Goal: Transaction & Acquisition: Purchase product/service

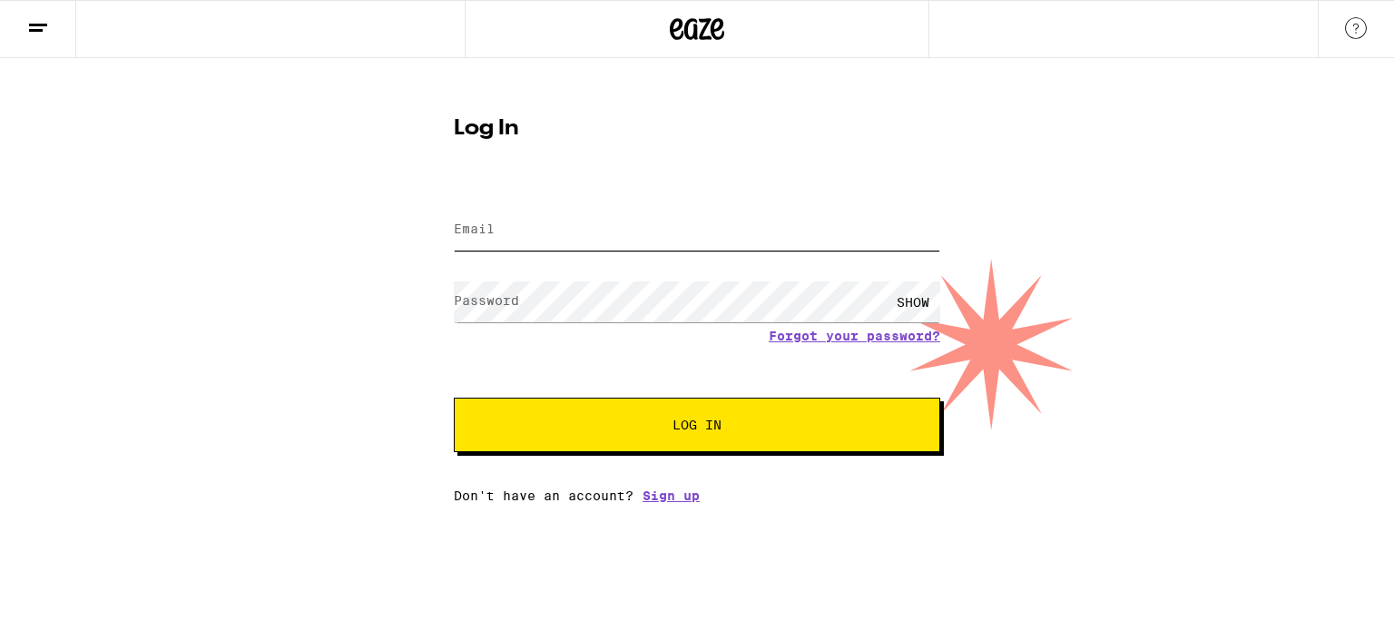
type input "rudy0903@gmail.com"
click at [648, 430] on span "Log In" at bounding box center [696, 424] width 339 height 13
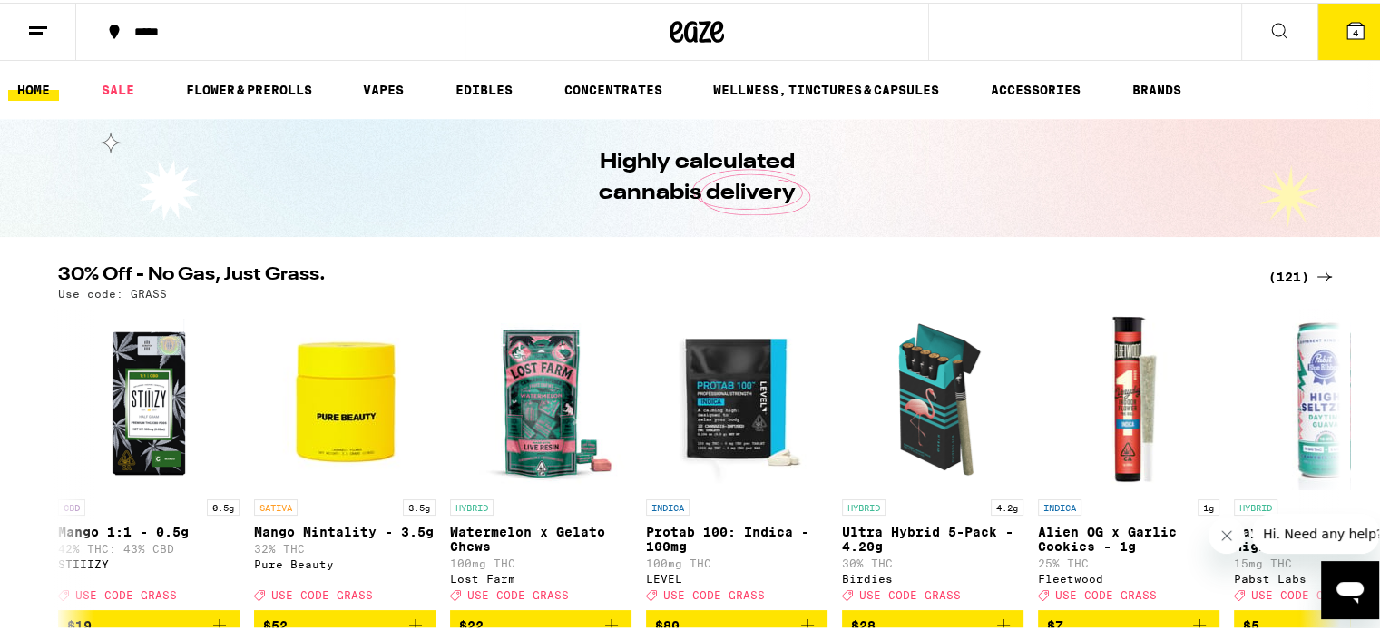
click at [1347, 22] on icon at bounding box center [1355, 28] width 16 height 16
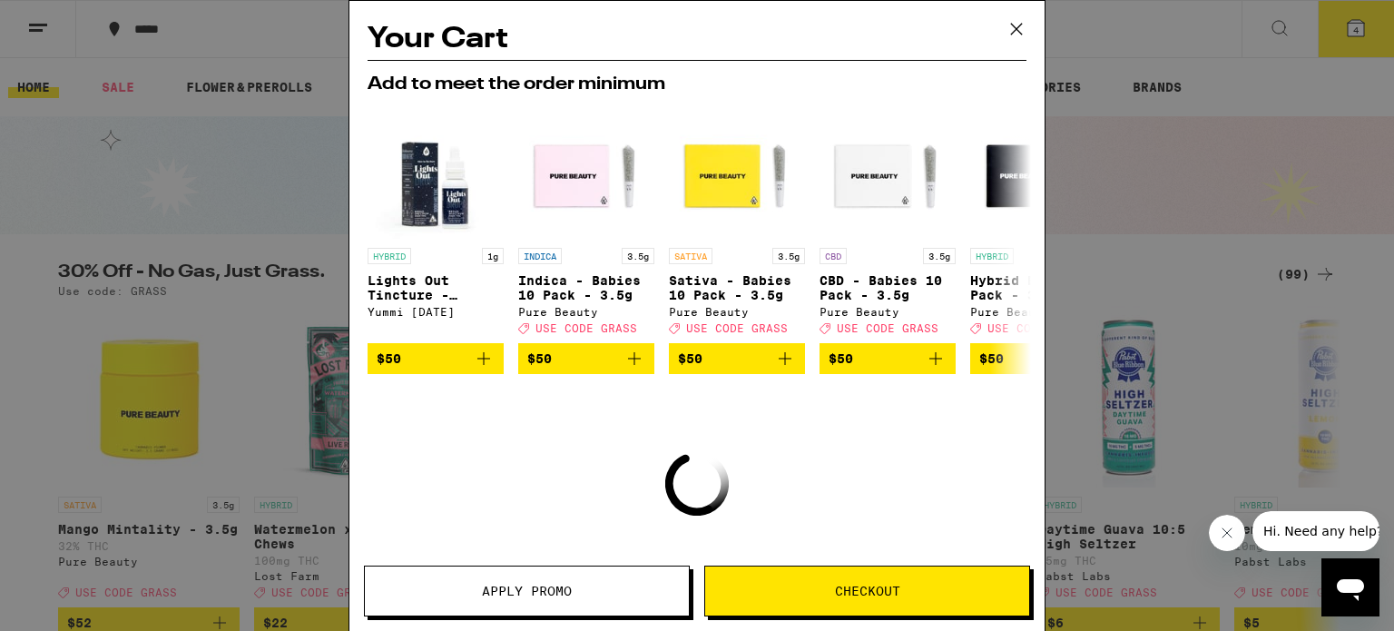
click at [1014, 20] on icon at bounding box center [1016, 28] width 27 height 27
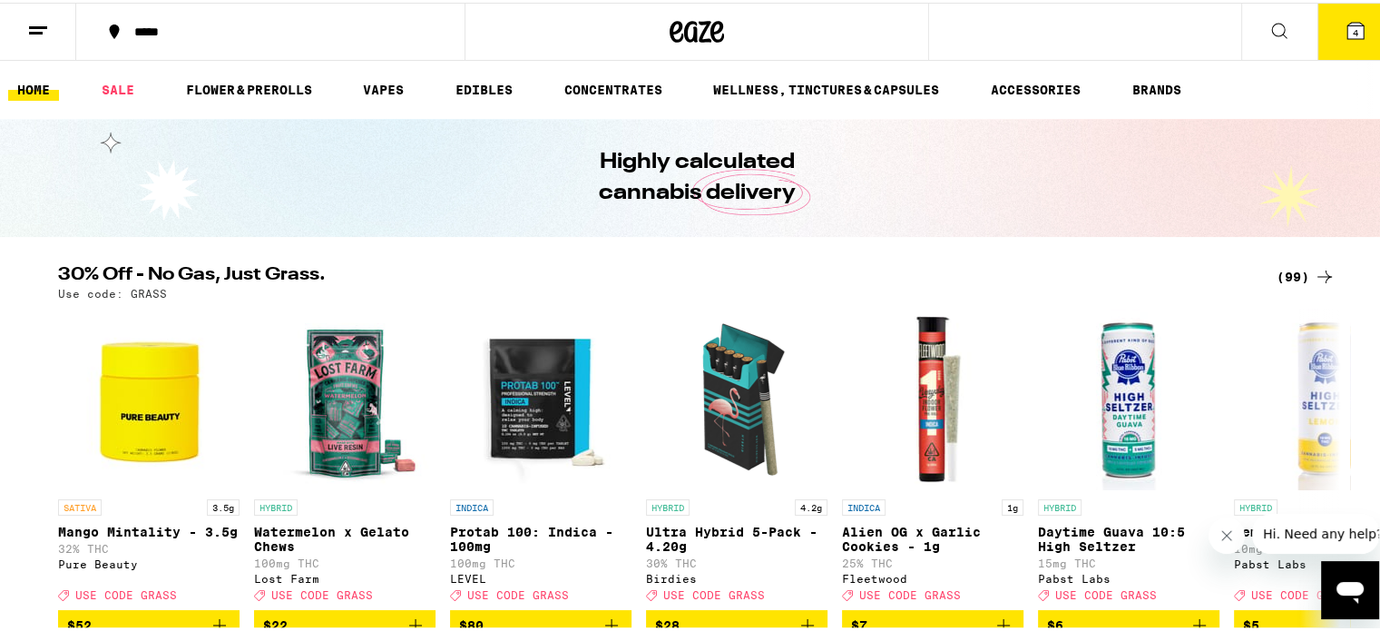
click at [1275, 24] on icon at bounding box center [1280, 28] width 22 height 22
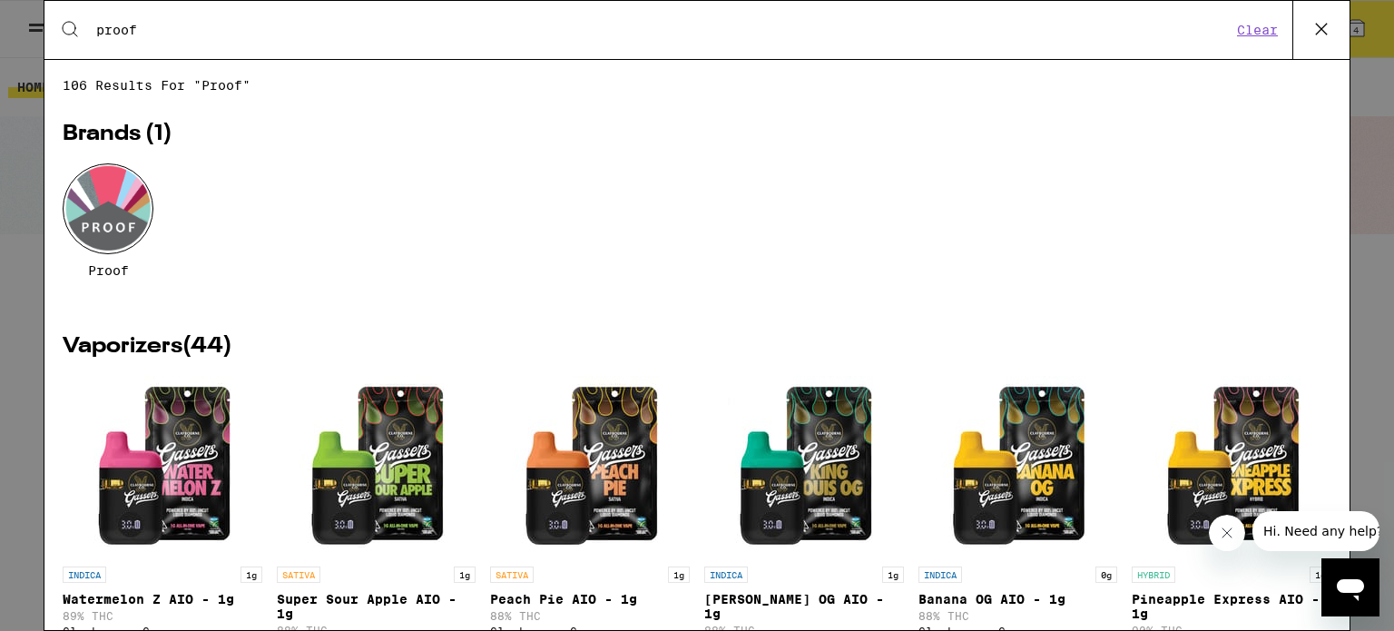
type input "proof"
click at [93, 193] on div at bounding box center [108, 208] width 91 height 91
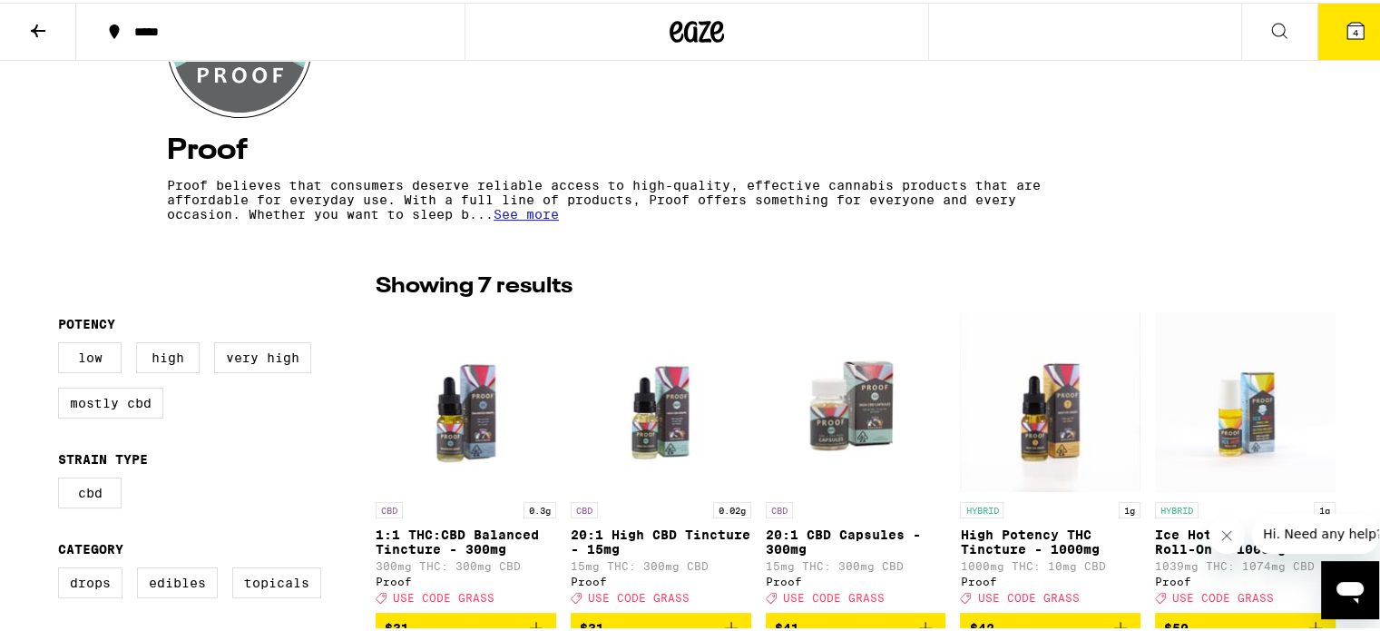
scroll to position [544, 0]
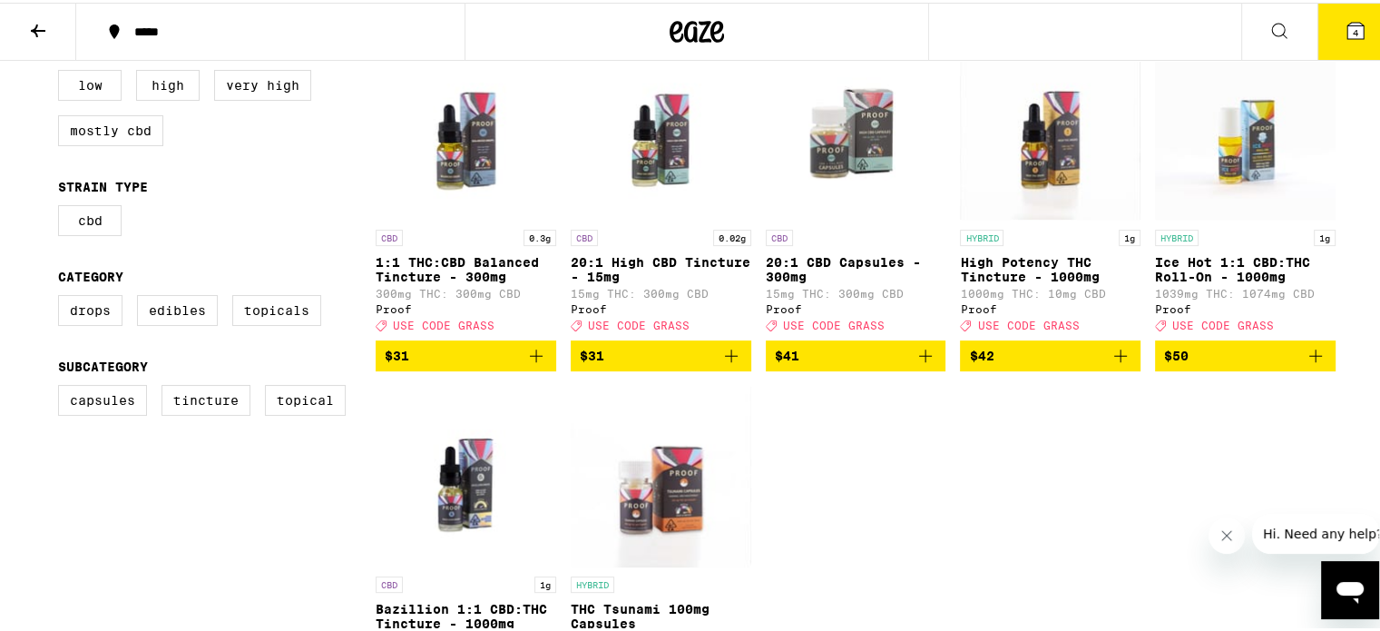
click at [1114, 359] on icon "Add to bag" at bounding box center [1120, 353] width 13 height 13
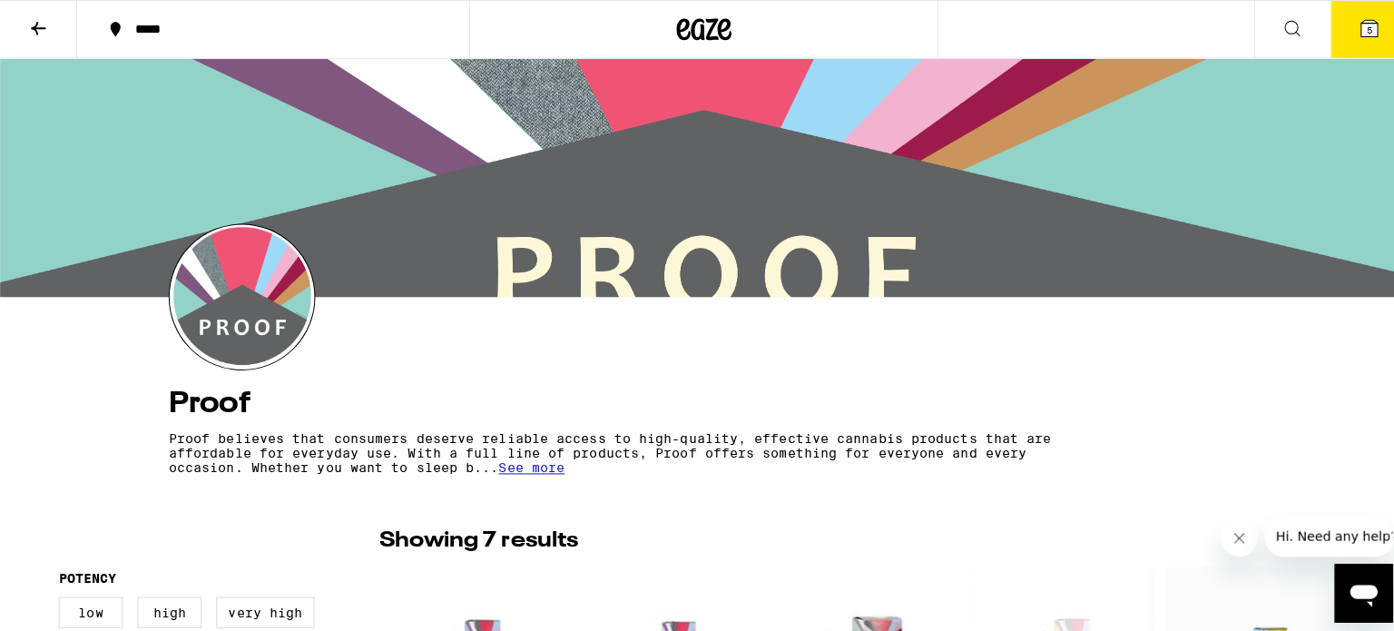
scroll to position [0, 0]
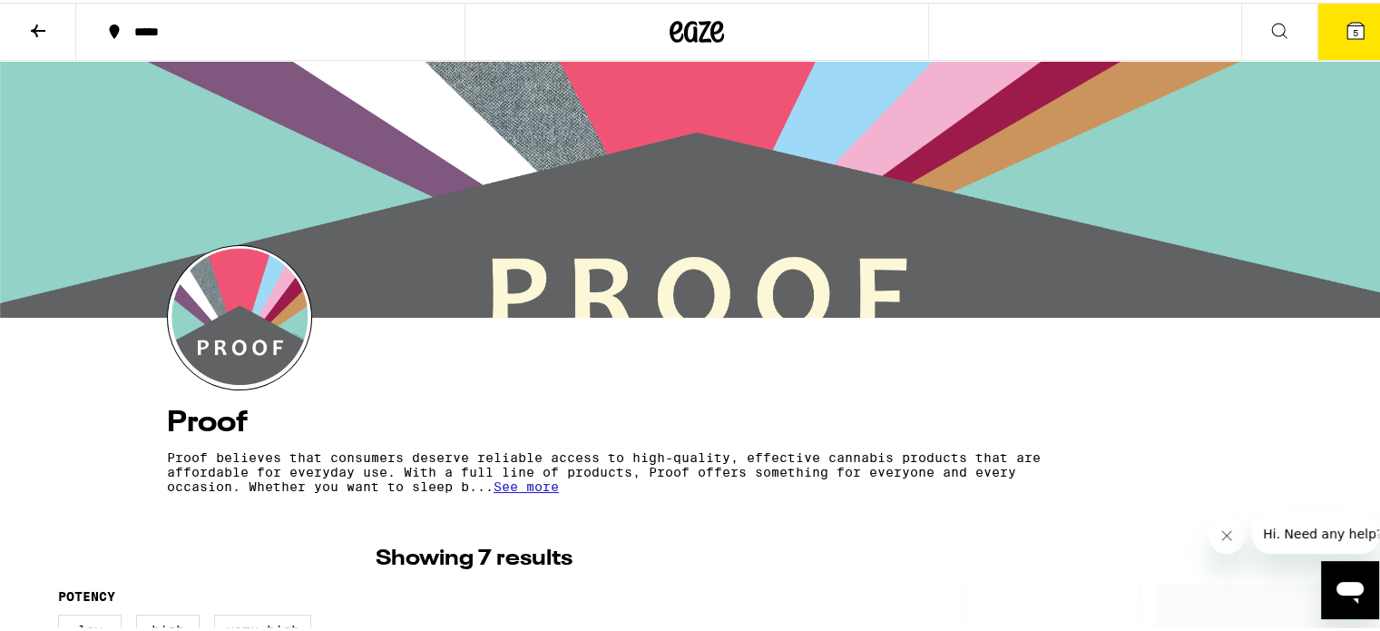
click at [1269, 24] on icon at bounding box center [1280, 28] width 22 height 22
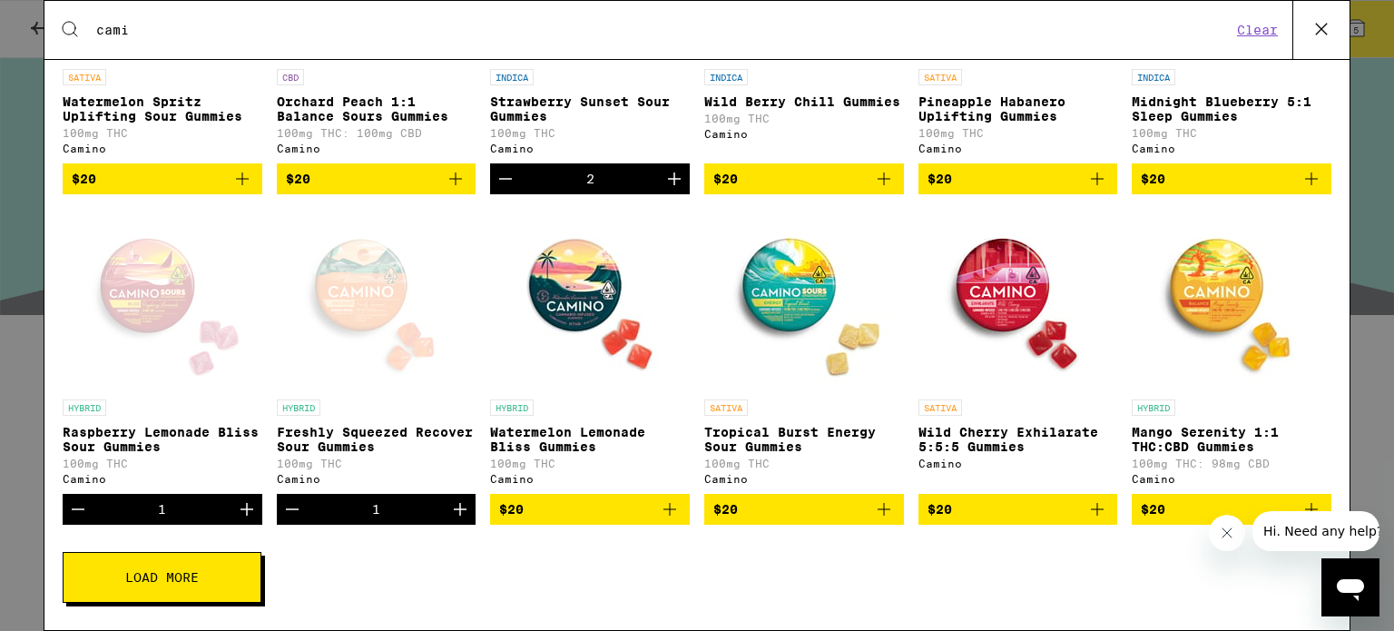
scroll to position [245, 0]
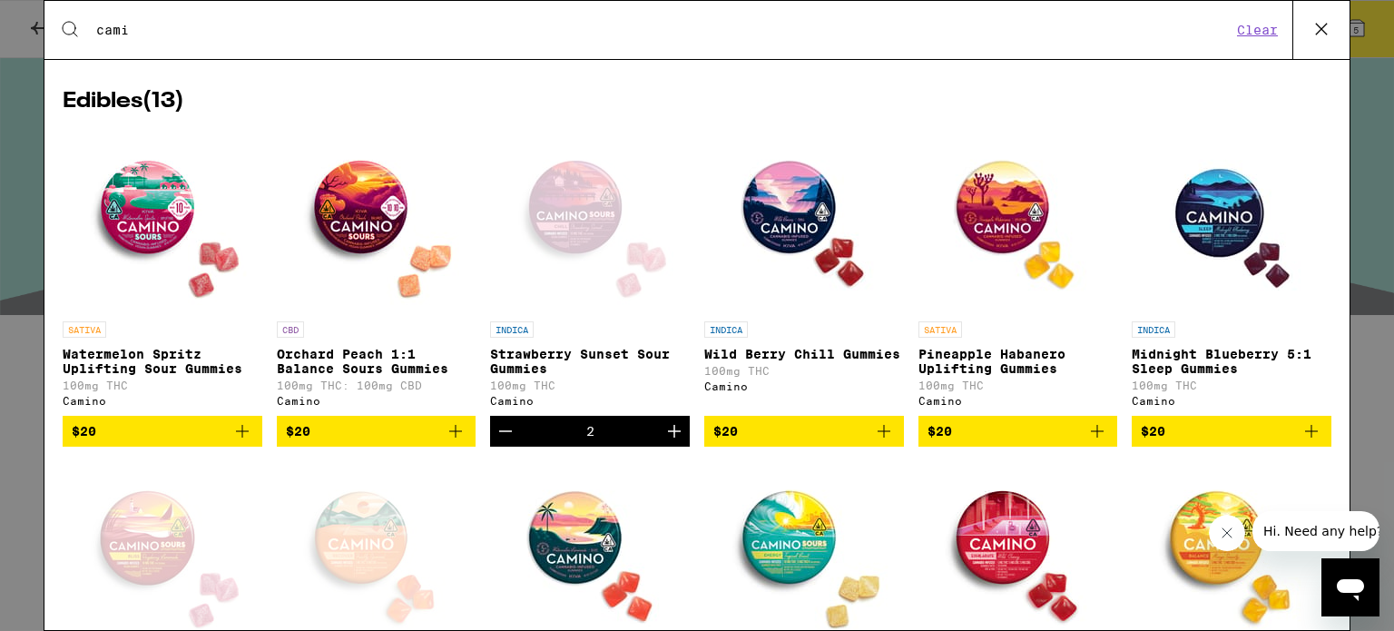
type input "cami"
click at [242, 436] on icon "Add to bag" at bounding box center [242, 431] width 22 height 22
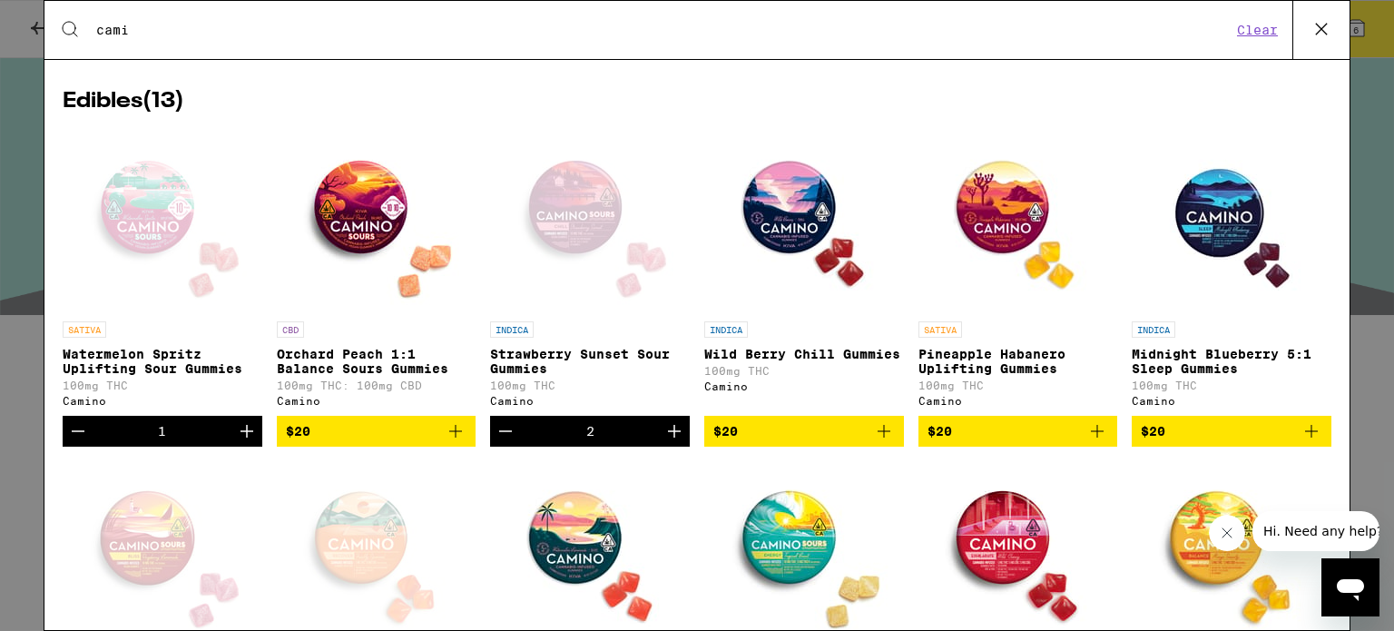
click at [875, 441] on icon "Add to bag" at bounding box center [884, 431] width 22 height 22
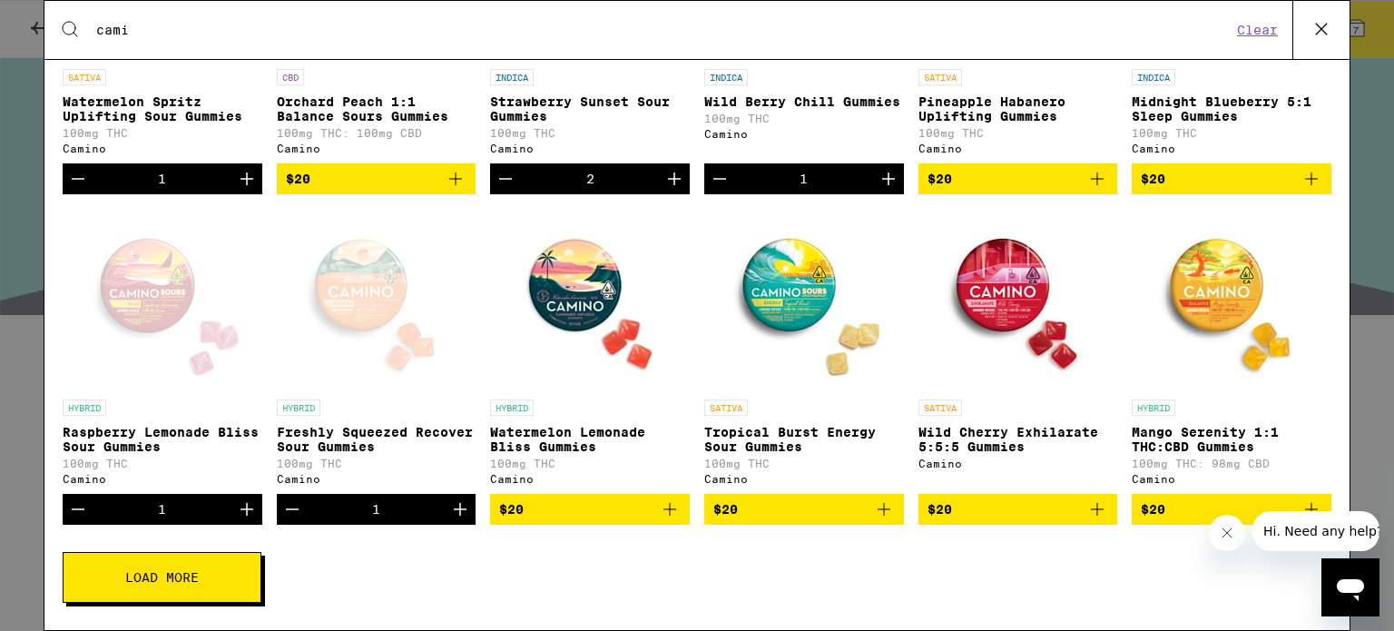
scroll to position [0, 0]
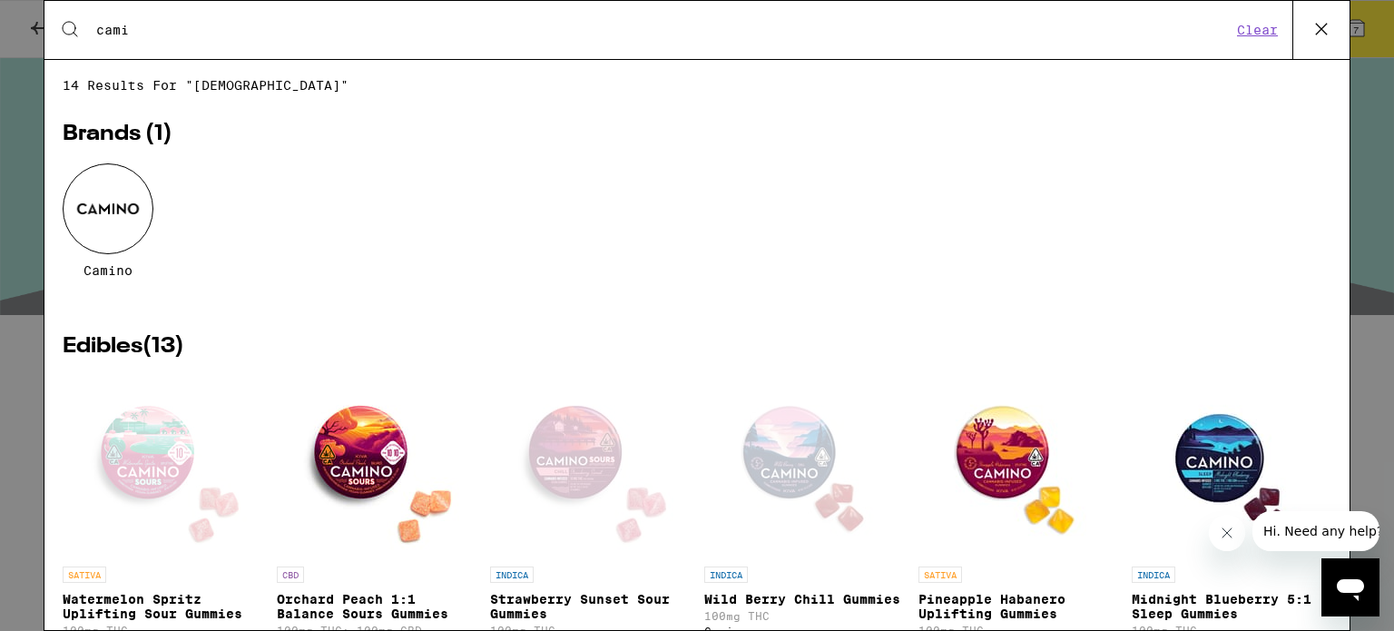
click at [1324, 34] on icon at bounding box center [1321, 28] width 27 height 27
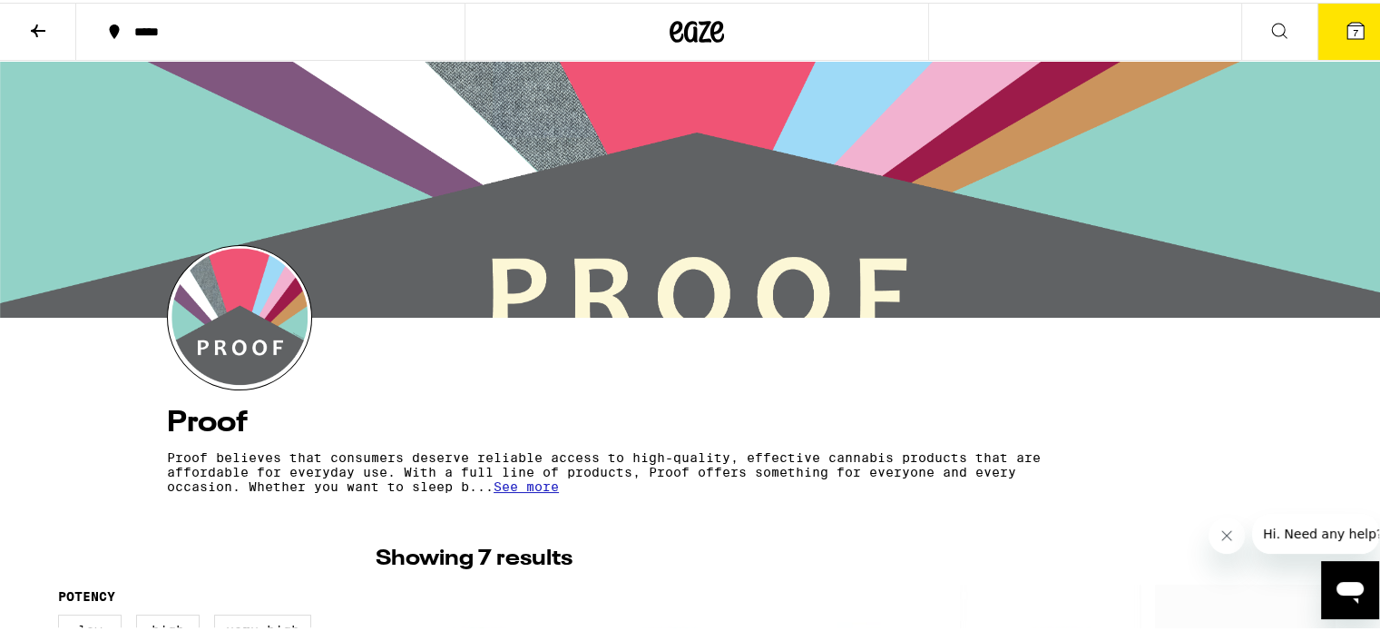
click at [1354, 27] on button "7" at bounding box center [1356, 29] width 76 height 56
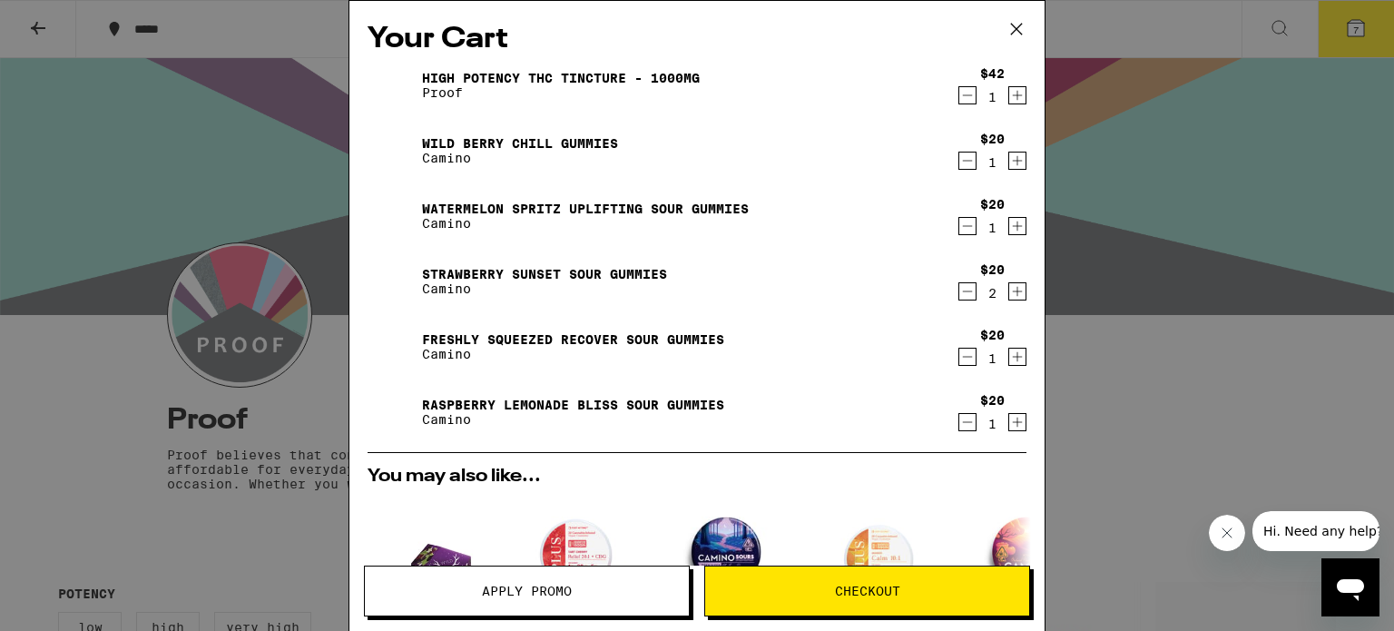
click at [959, 227] on icon "Decrement" at bounding box center [967, 226] width 16 height 22
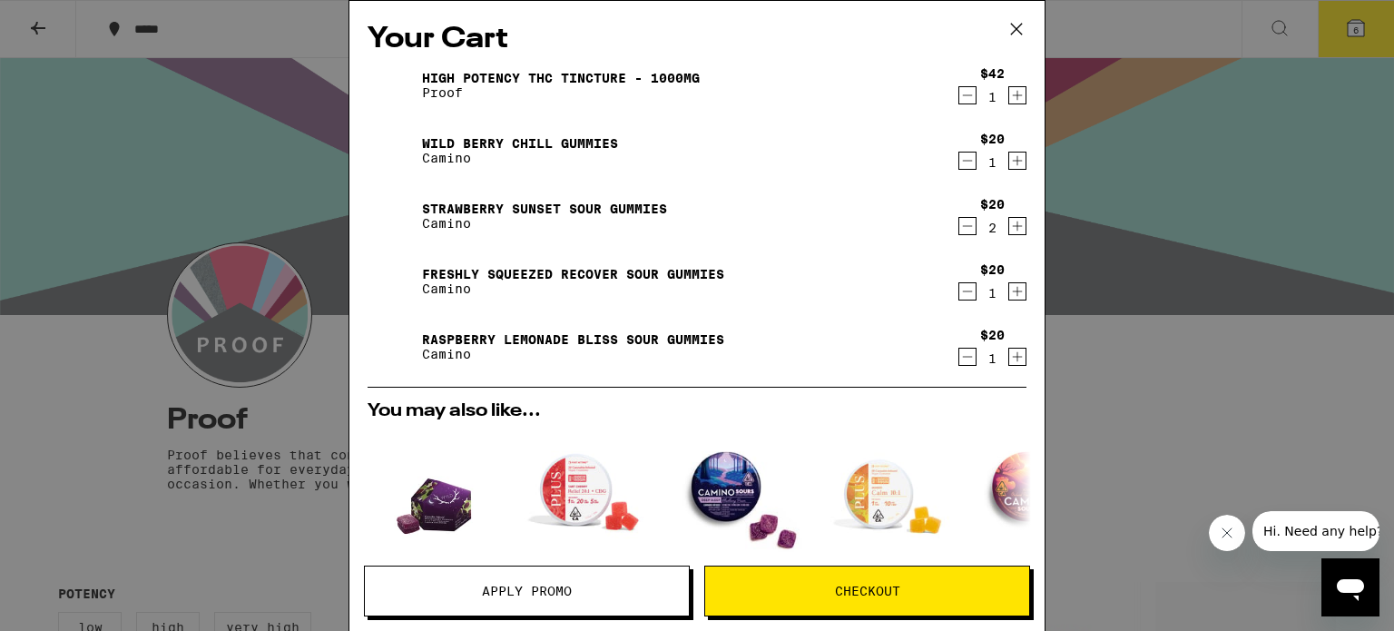
click at [959, 289] on icon "Decrement" at bounding box center [967, 291] width 16 height 22
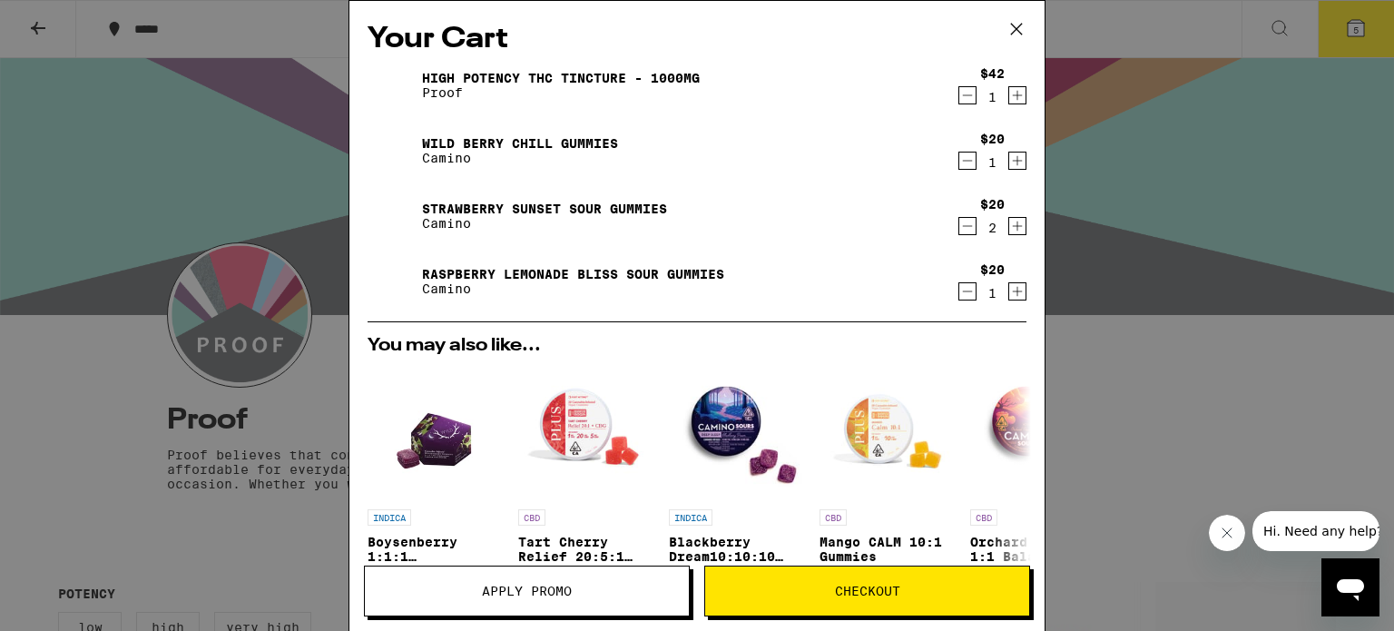
click at [467, 271] on link "Raspberry Lemonade Bliss Sour Gummies" at bounding box center [573, 274] width 302 height 15
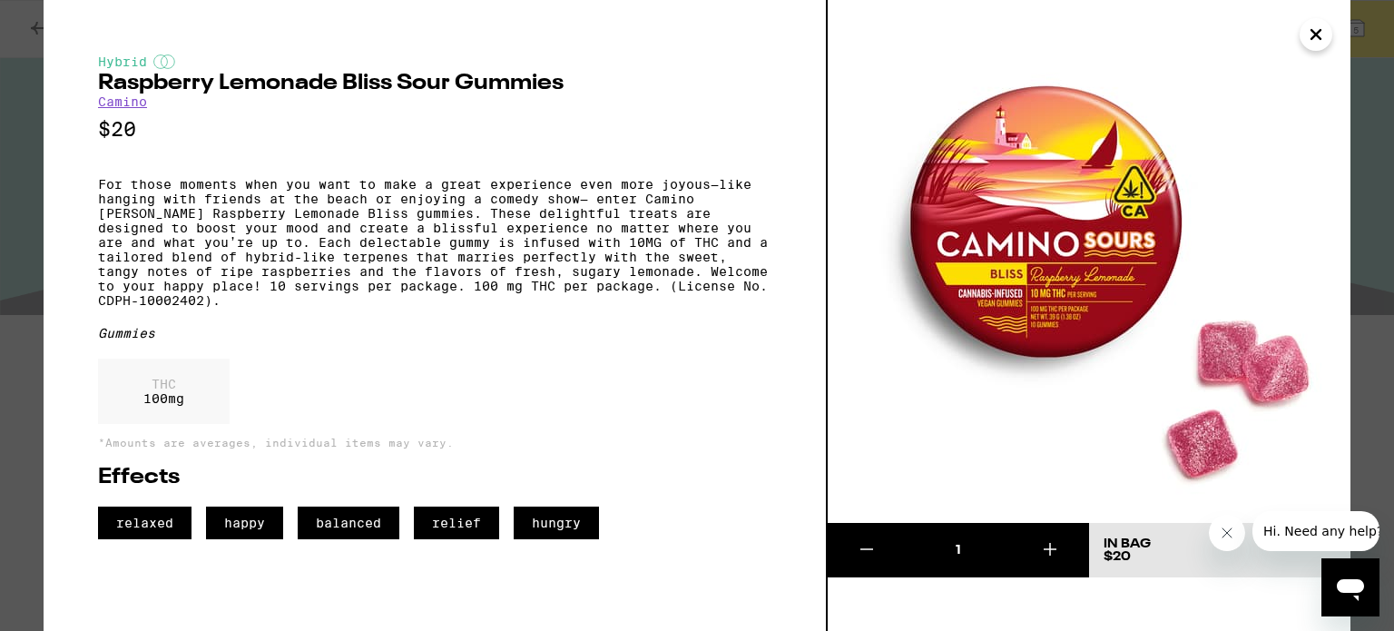
click at [1318, 32] on icon "Close" at bounding box center [1315, 34] width 9 height 9
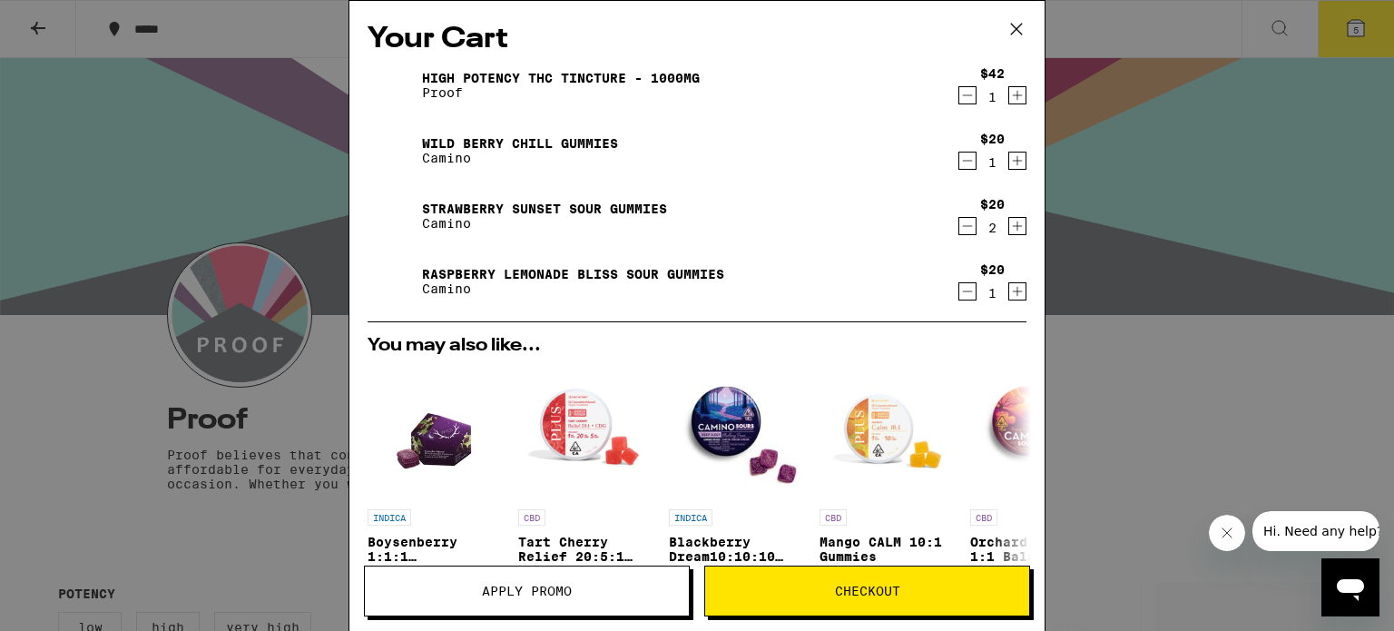
click at [547, 212] on link "Strawberry Sunset Sour Gummies" at bounding box center [544, 208] width 245 height 15
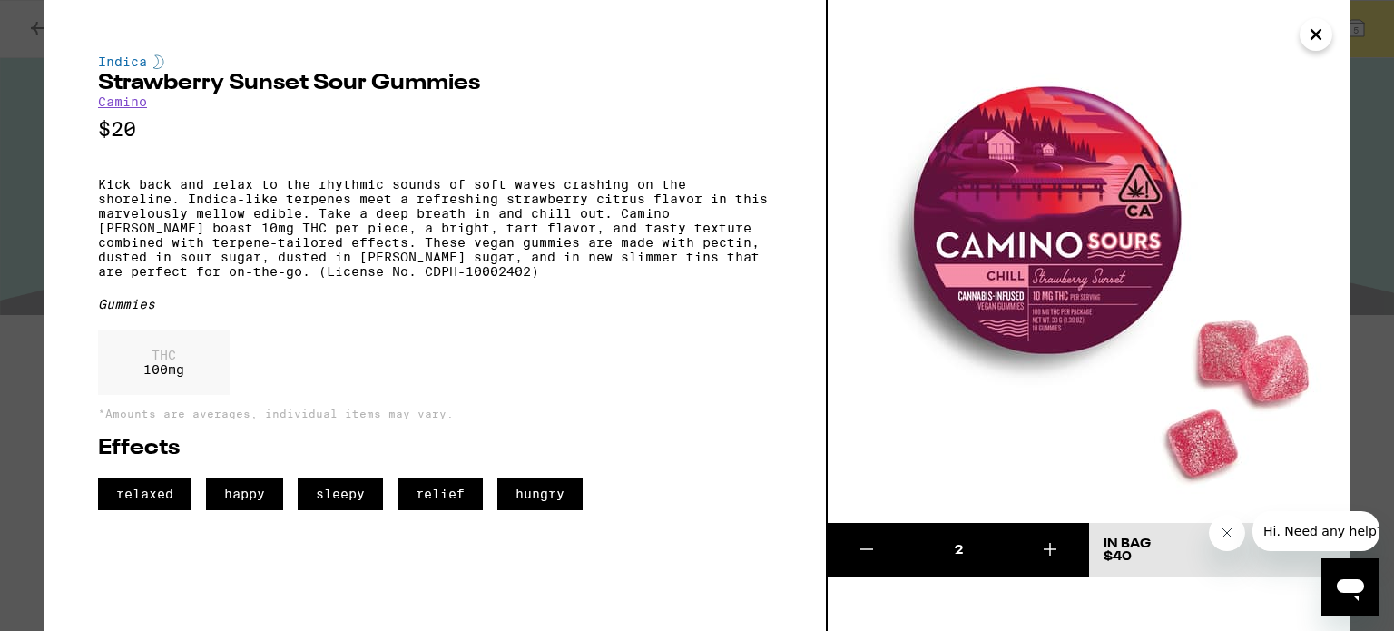
click at [1313, 32] on icon "Close" at bounding box center [1315, 34] width 9 height 9
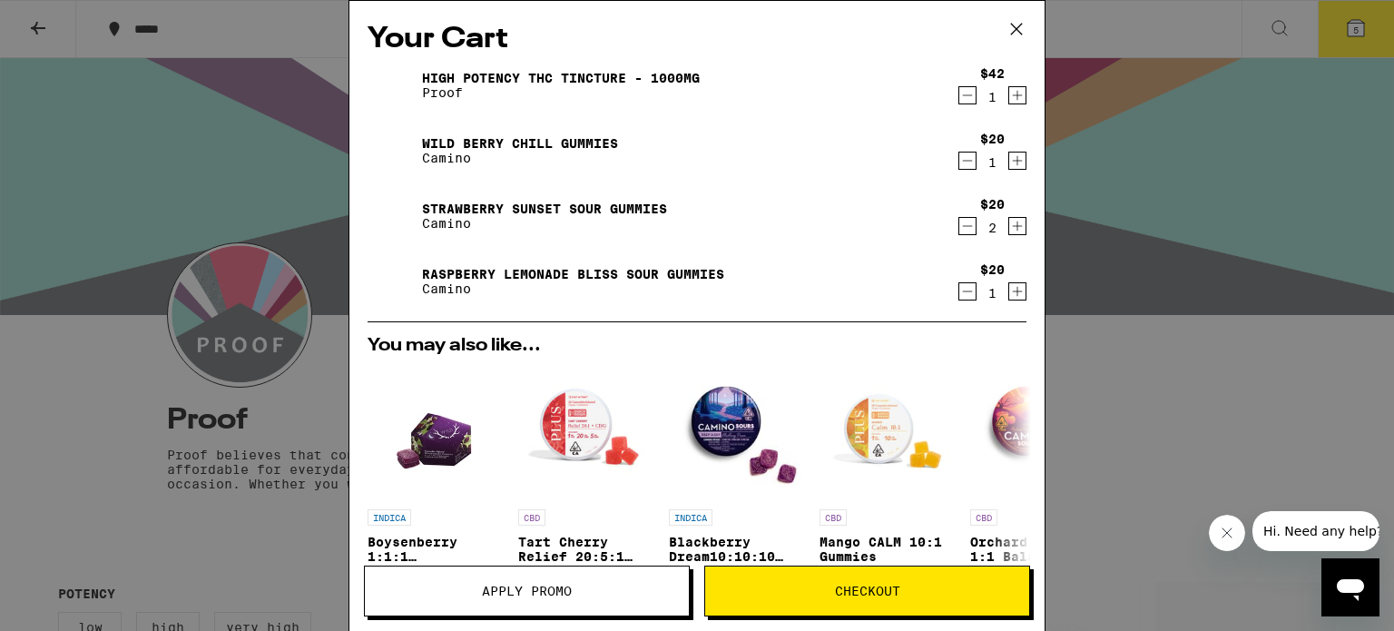
click at [959, 289] on icon "Decrement" at bounding box center [967, 291] width 16 height 22
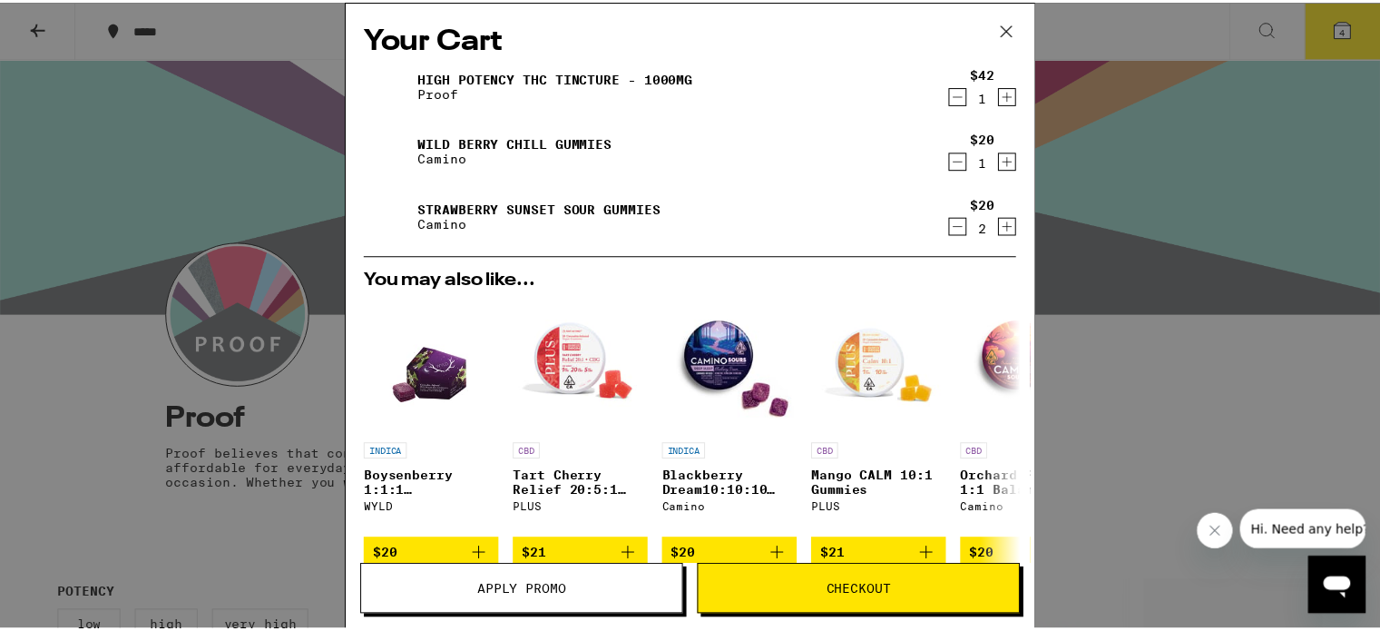
scroll to position [269, 0]
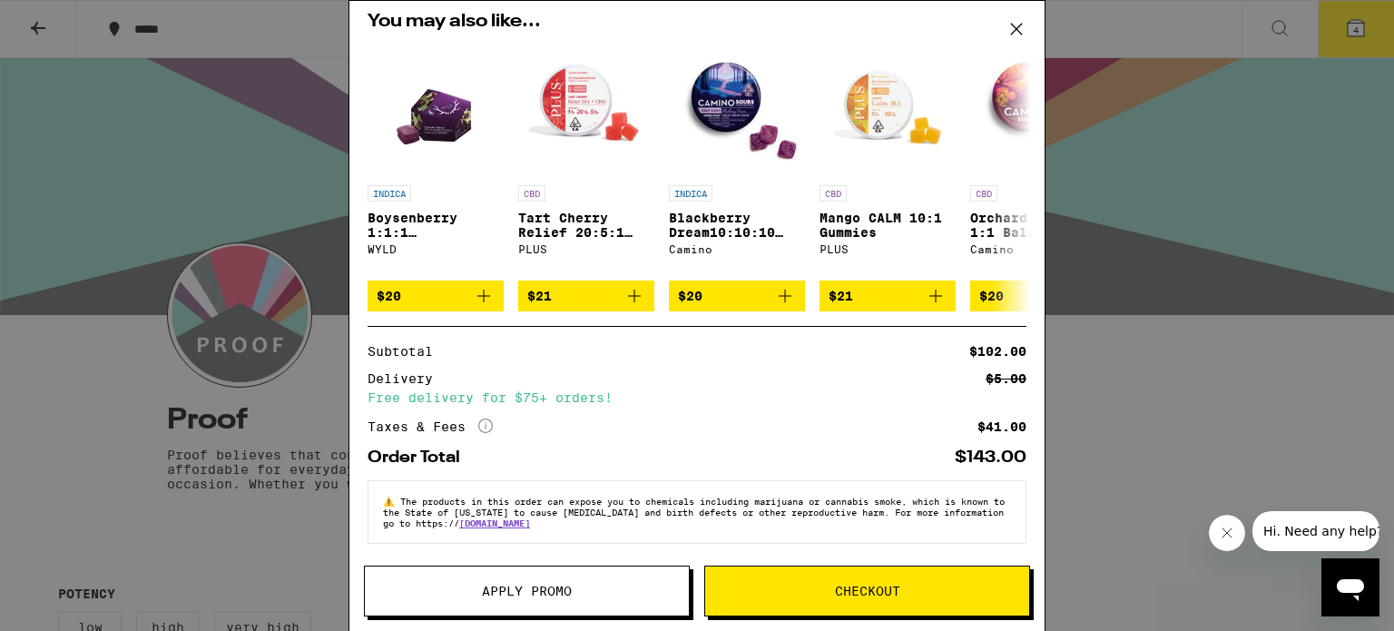
click at [818, 585] on span "Checkout" at bounding box center [867, 590] width 324 height 13
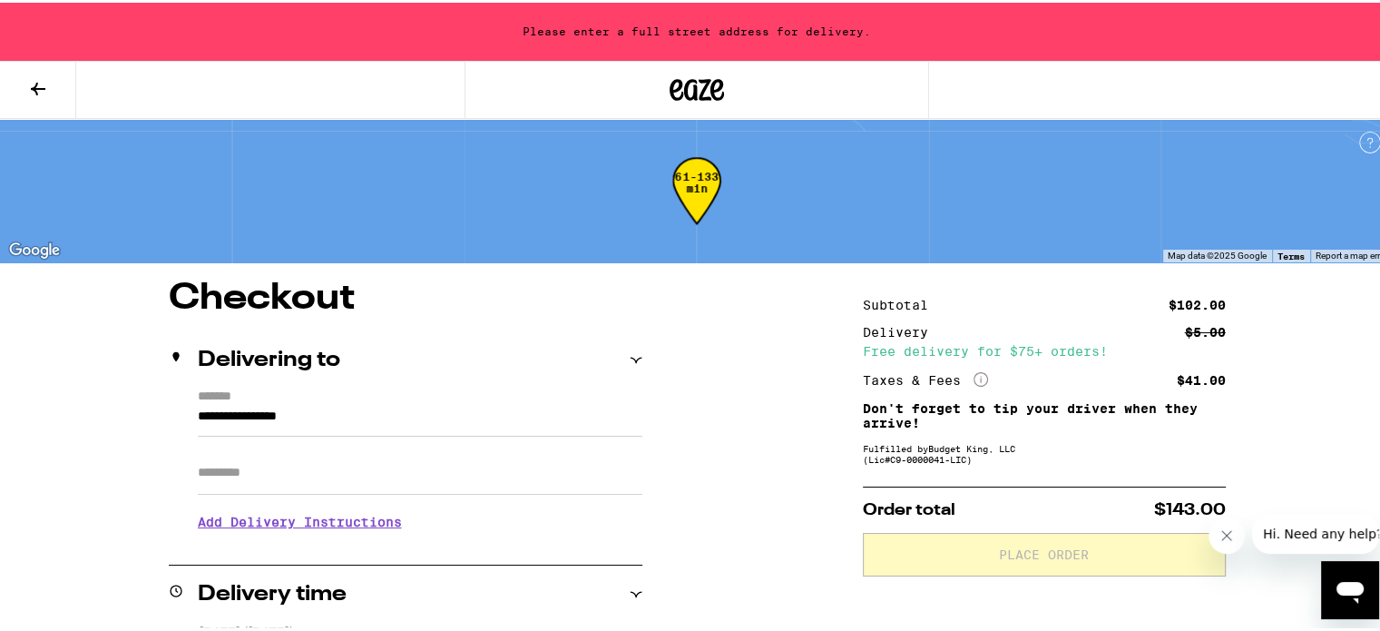
click at [395, 419] on input "**********" at bounding box center [420, 418] width 445 height 31
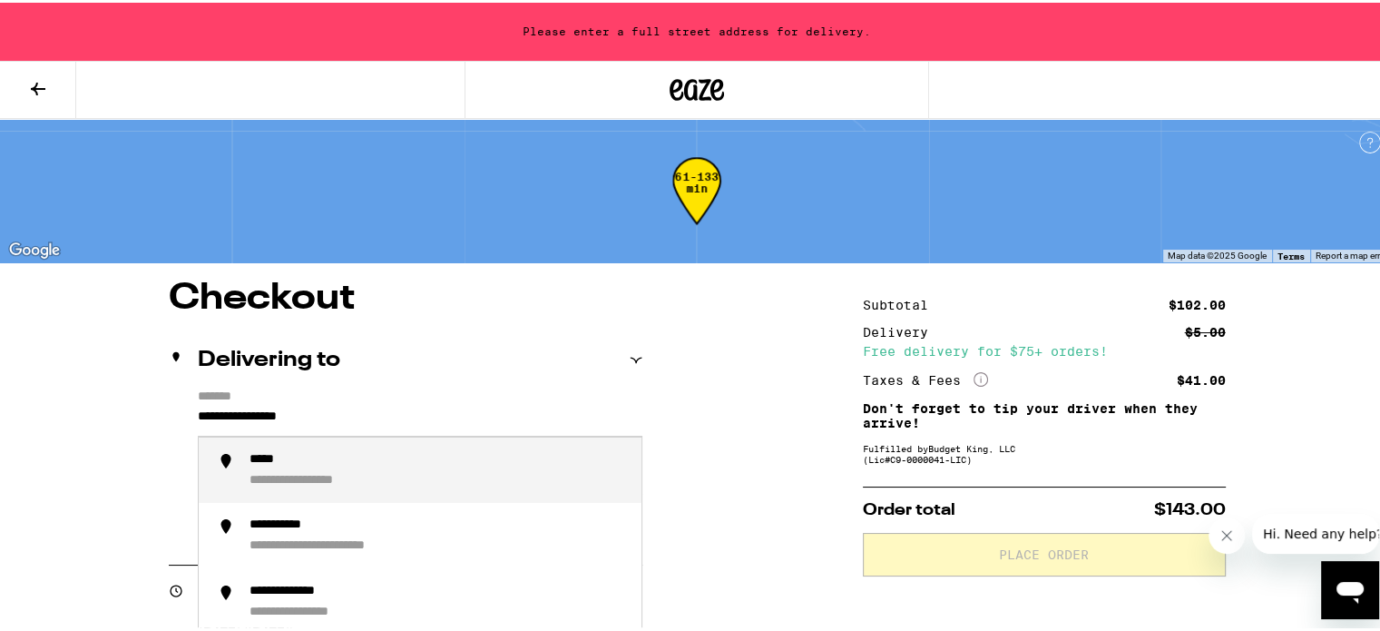
click at [395, 419] on input "**********" at bounding box center [420, 418] width 445 height 31
click at [371, 478] on div "**********" at bounding box center [438, 467] width 377 height 37
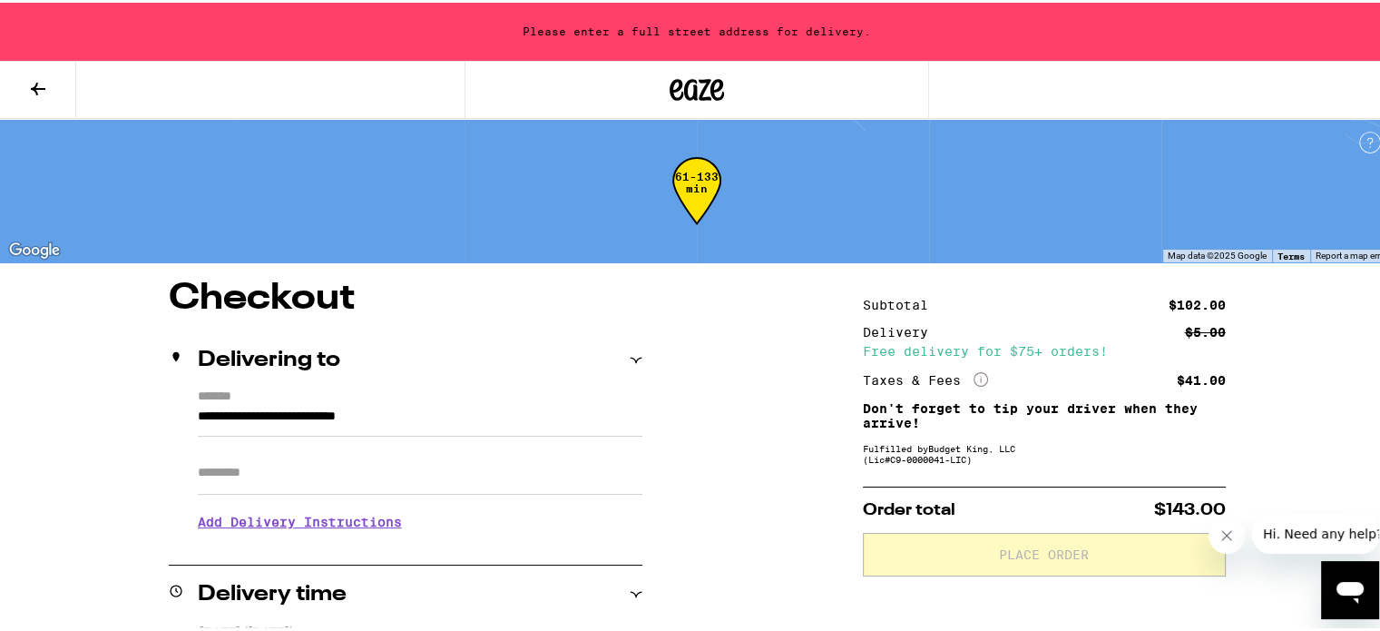
type input "**********"
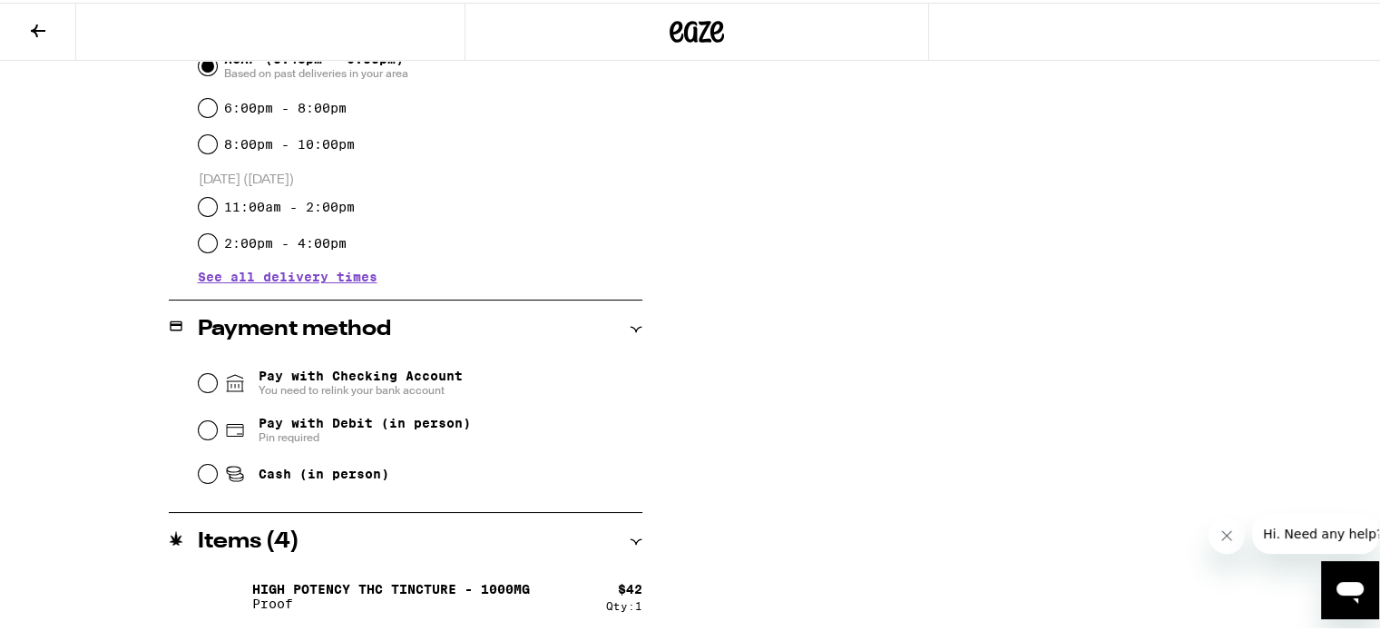
scroll to position [544, 0]
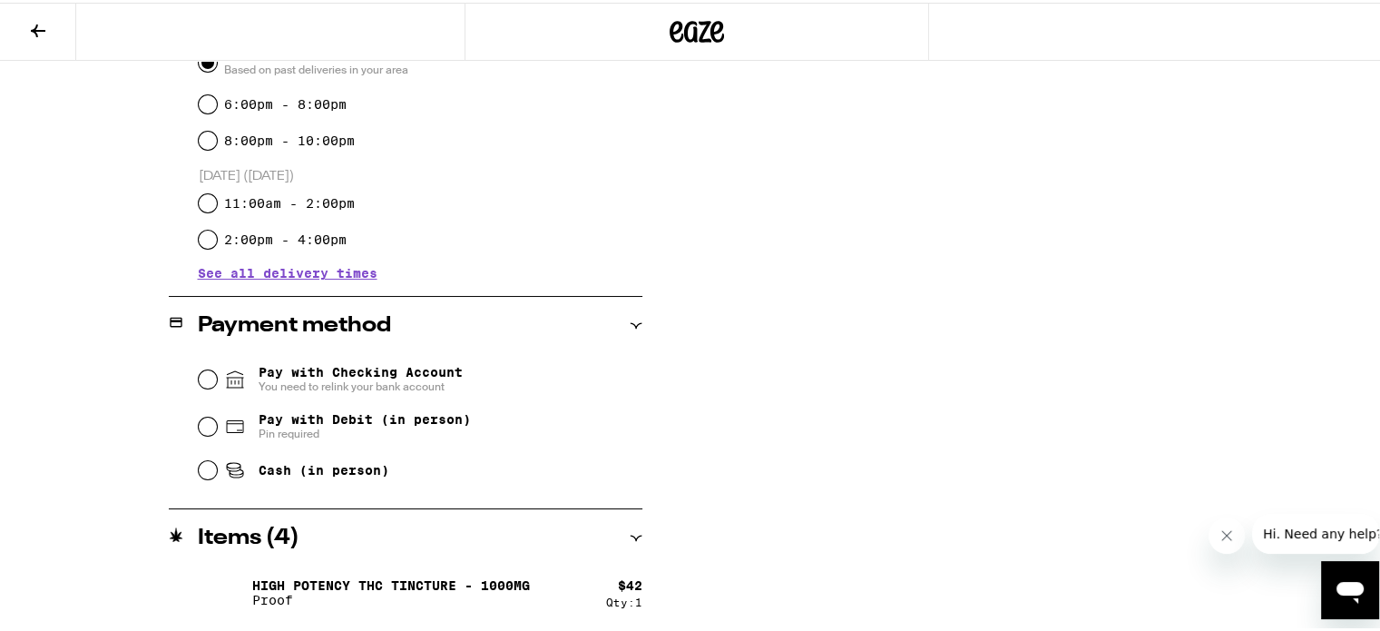
click at [371, 420] on span "Pay with Debit (in person)" at bounding box center [365, 416] width 212 height 15
click at [217, 420] on input "Pay with Debit (in person) Pin required" at bounding box center [208, 424] width 18 height 18
radio input "true"
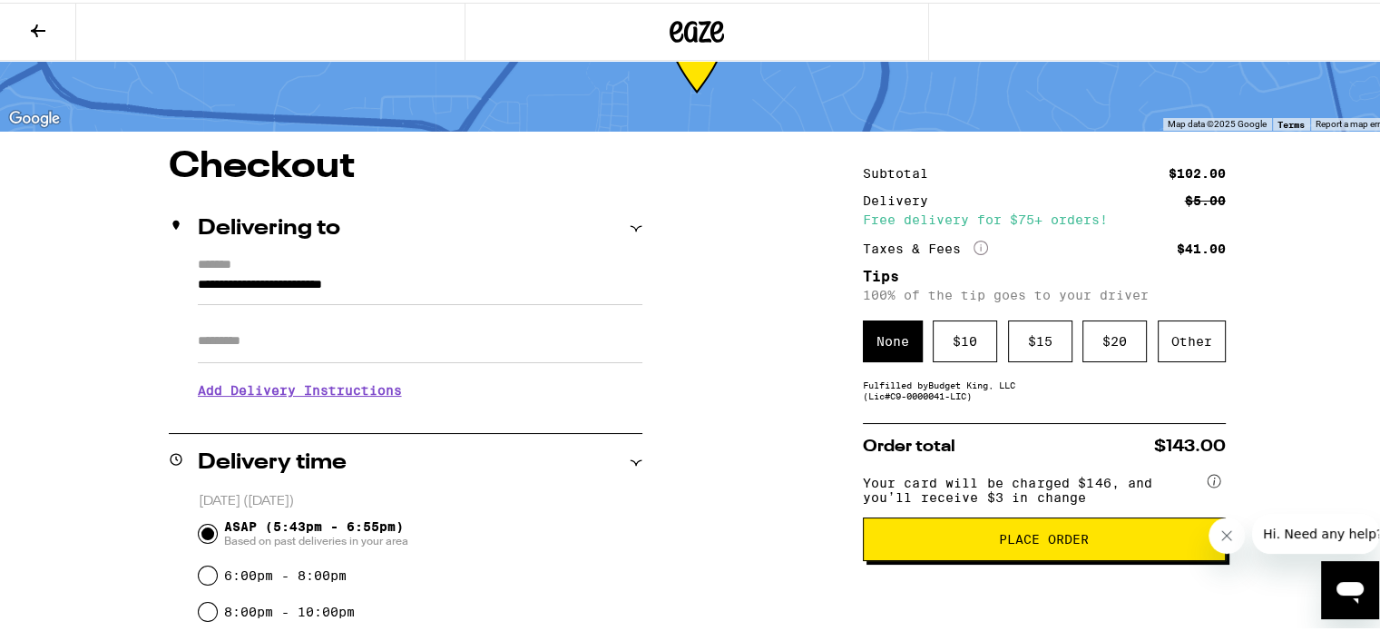
scroll to position [0, 0]
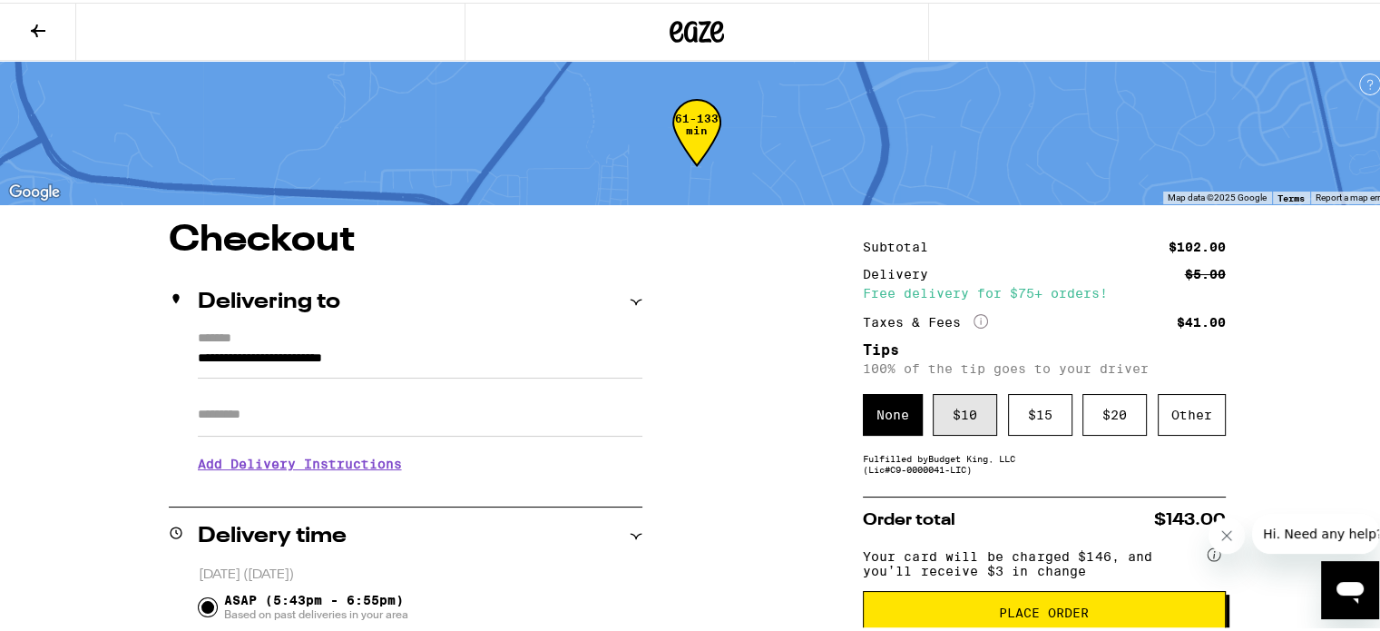
click at [946, 423] on div "$ 10" at bounding box center [965, 412] width 64 height 42
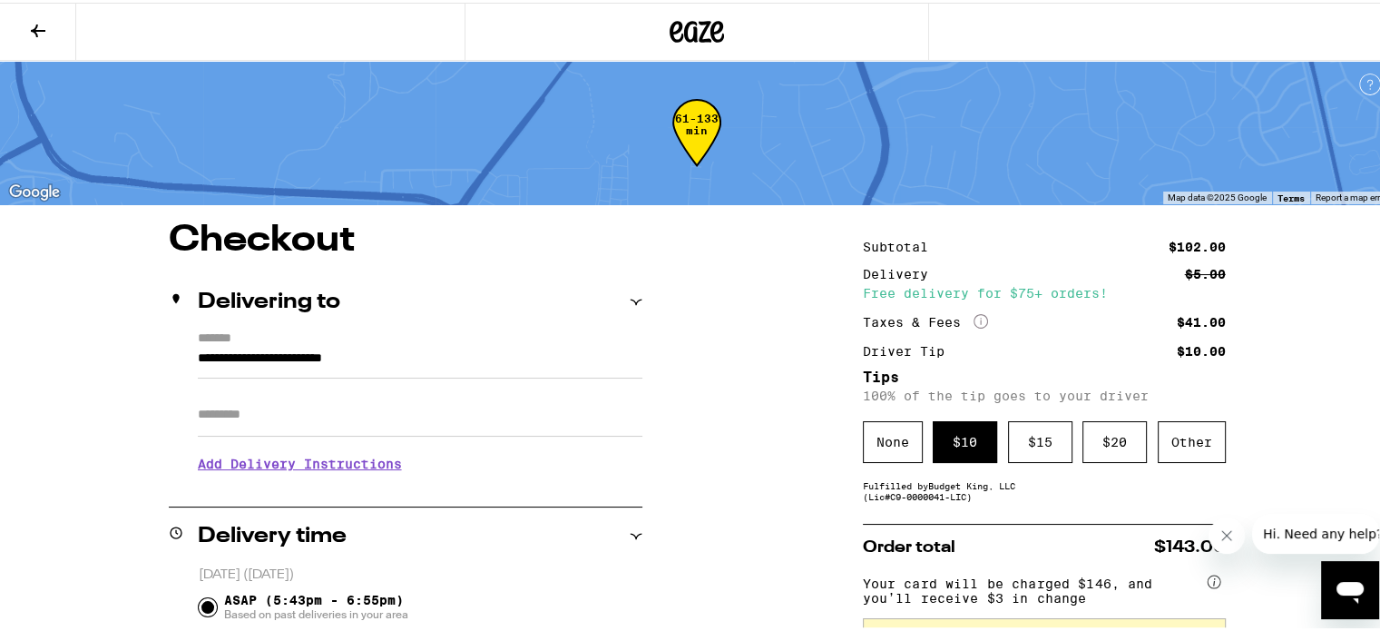
scroll to position [272, 0]
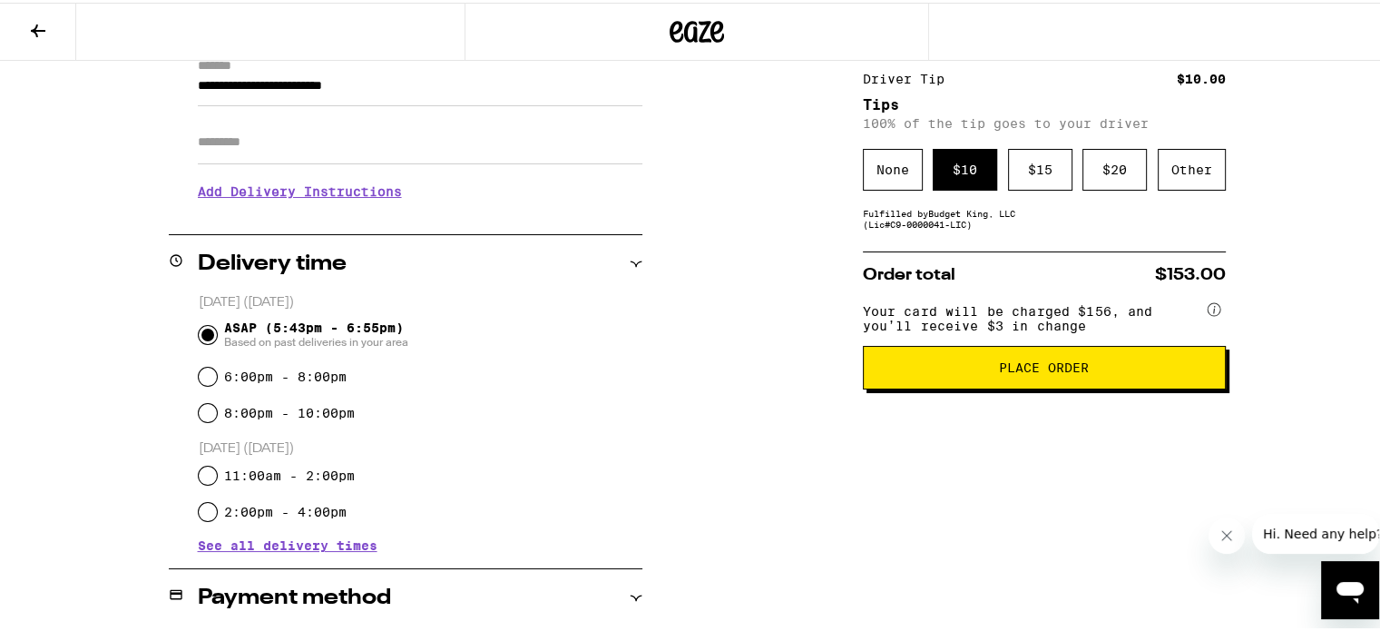
click at [947, 371] on span "Place Order" at bounding box center [1044, 364] width 332 height 13
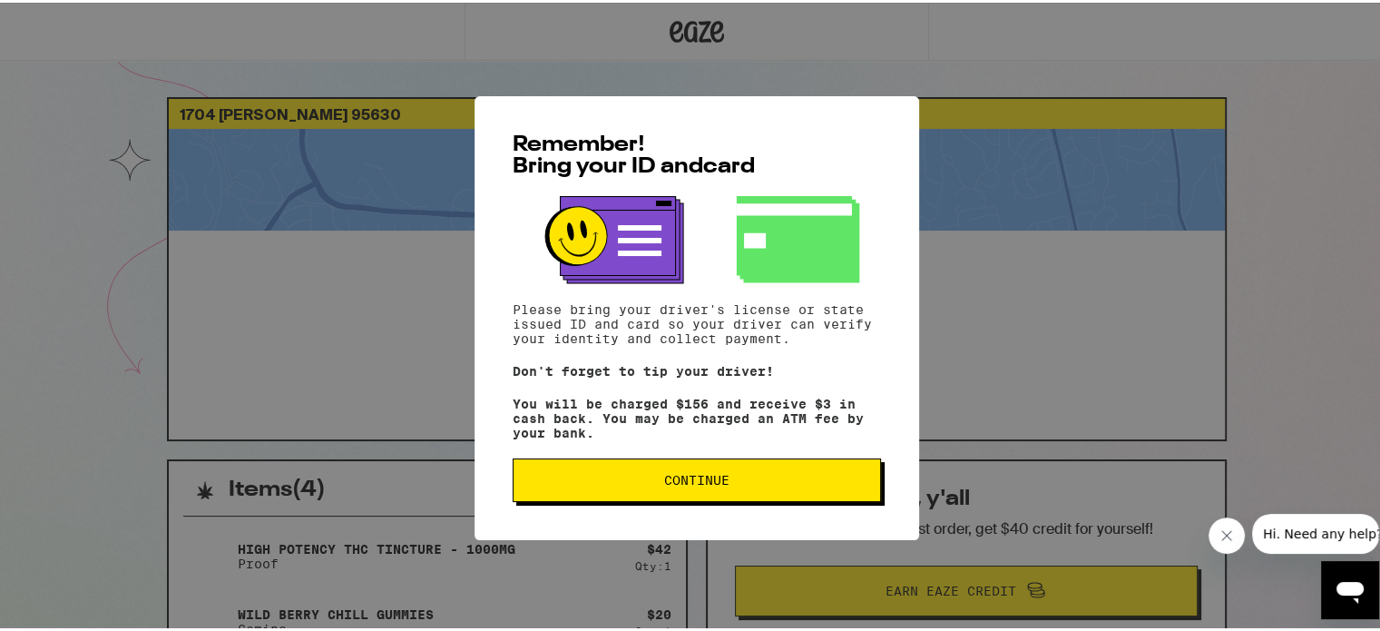
click at [609, 495] on button "Continue" at bounding box center [697, 477] width 368 height 44
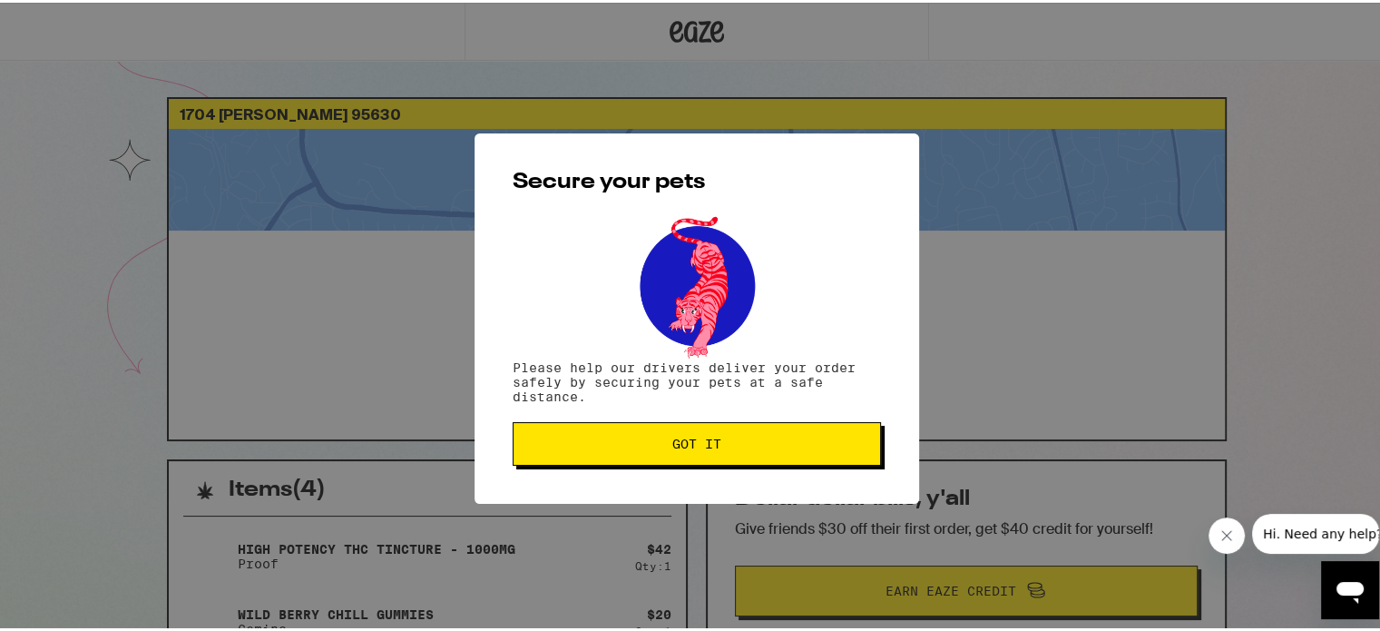
click at [749, 431] on button "Got it" at bounding box center [697, 441] width 368 height 44
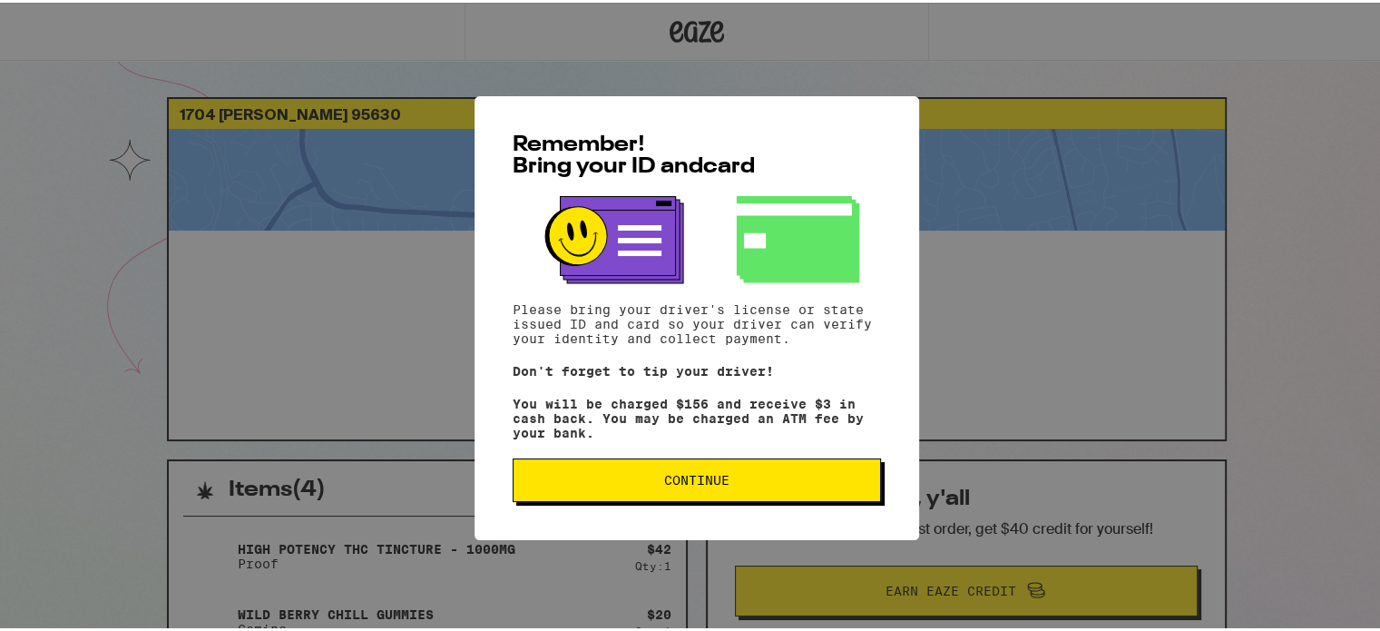
click at [779, 475] on span "Continue" at bounding box center [697, 477] width 338 height 13
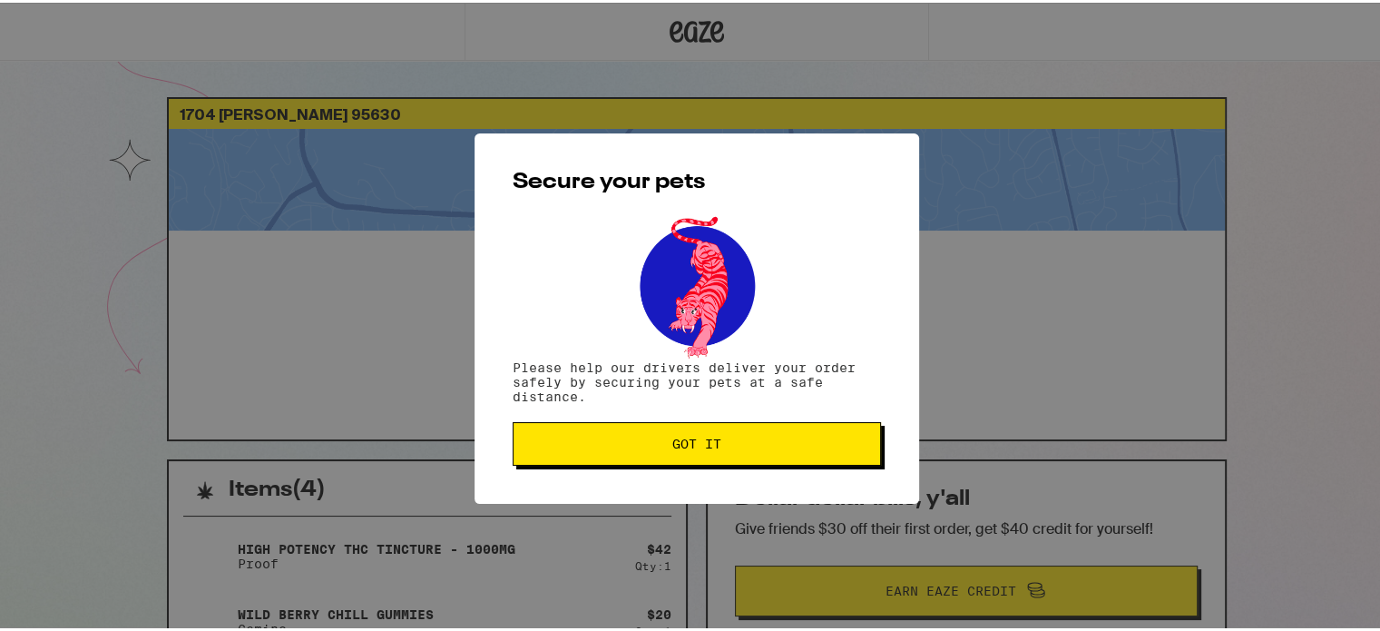
click at [740, 439] on span "Got it" at bounding box center [697, 441] width 338 height 13
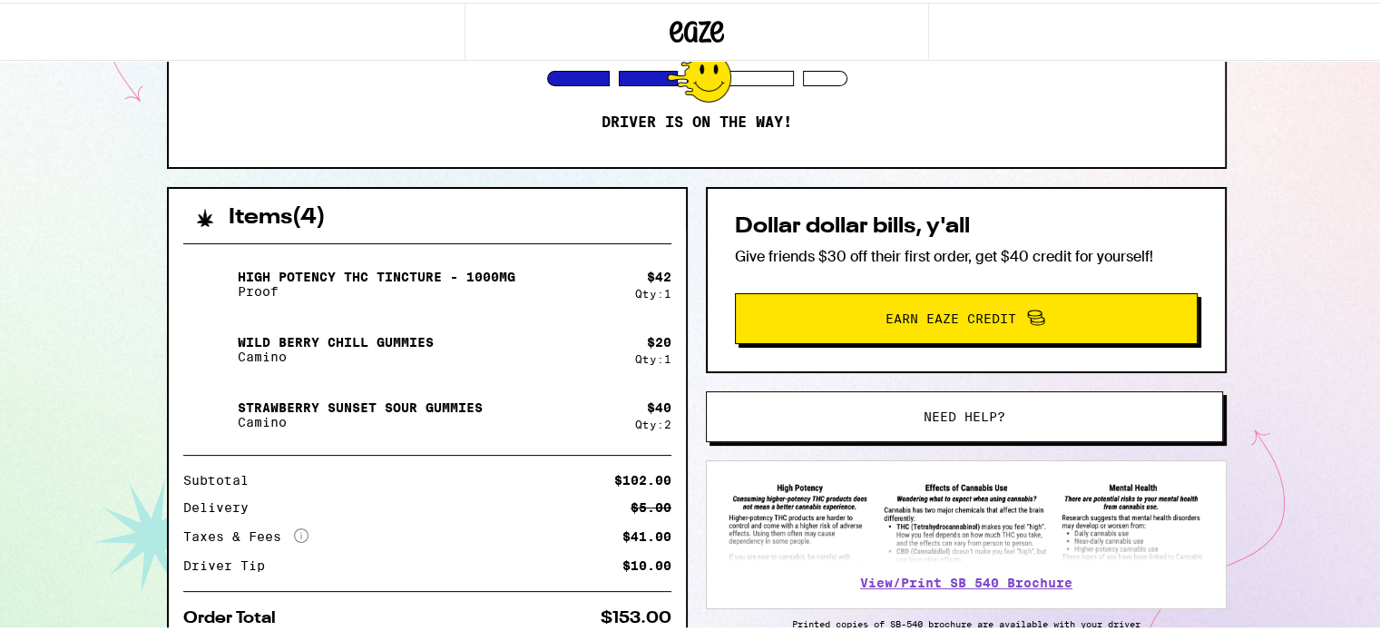
scroll to position [262, 0]
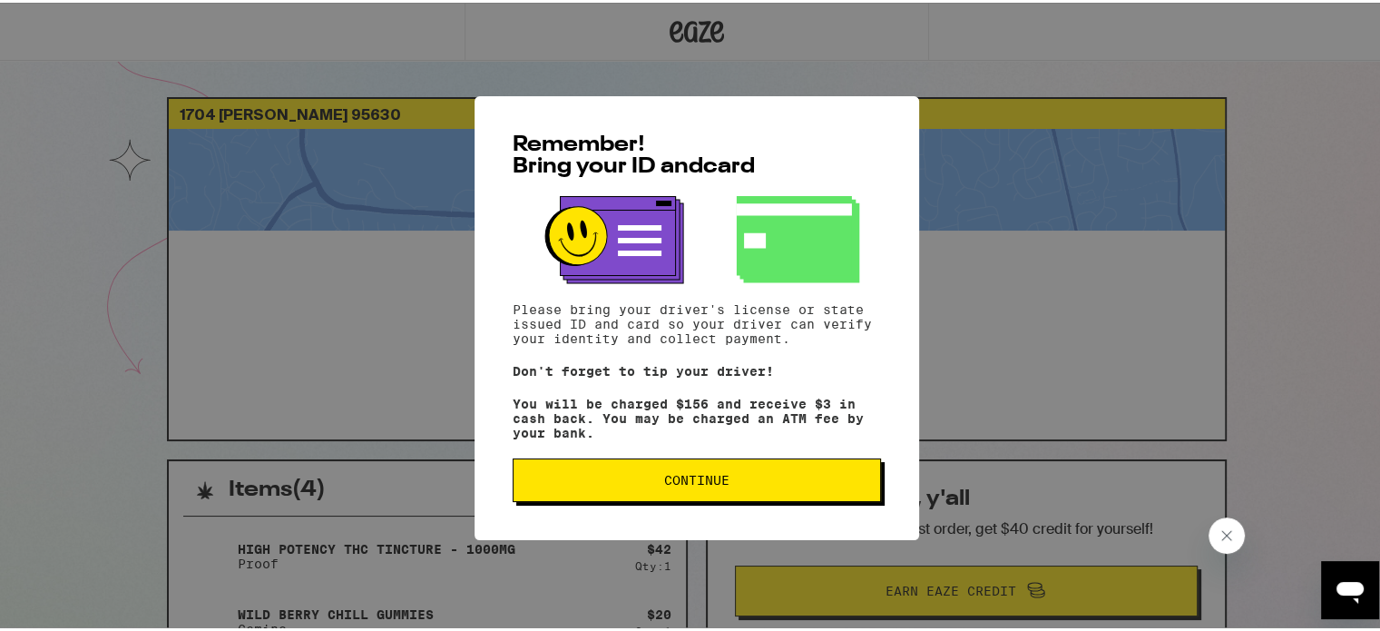
click at [782, 484] on span "Continue" at bounding box center [697, 477] width 338 height 13
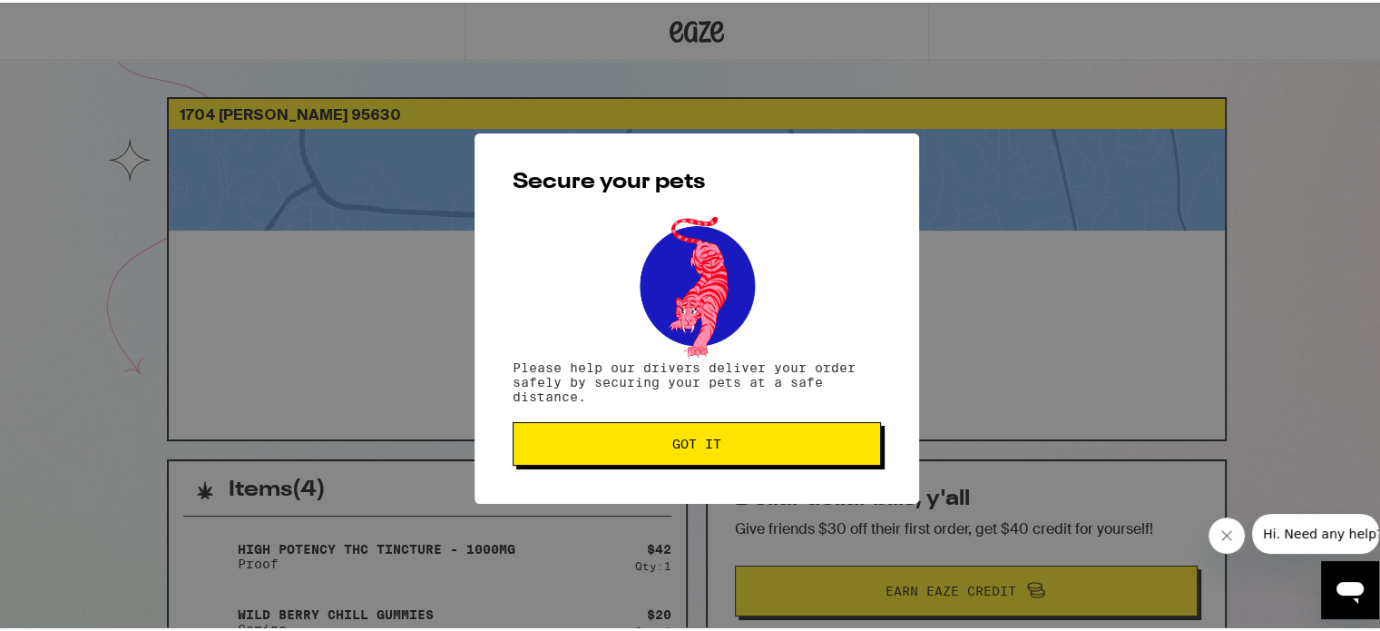
click at [735, 450] on button "Got it" at bounding box center [697, 441] width 368 height 44
